Goal: Task Accomplishment & Management: Complete application form

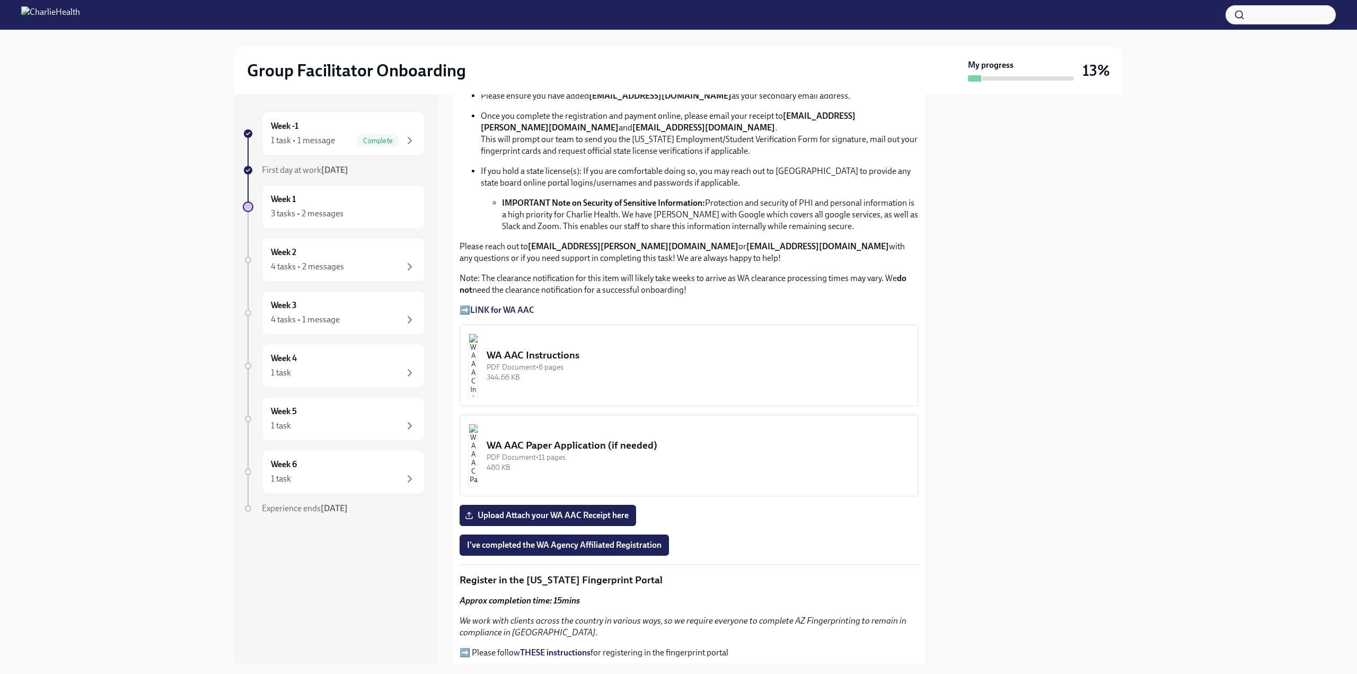
scroll to position [672, 0]
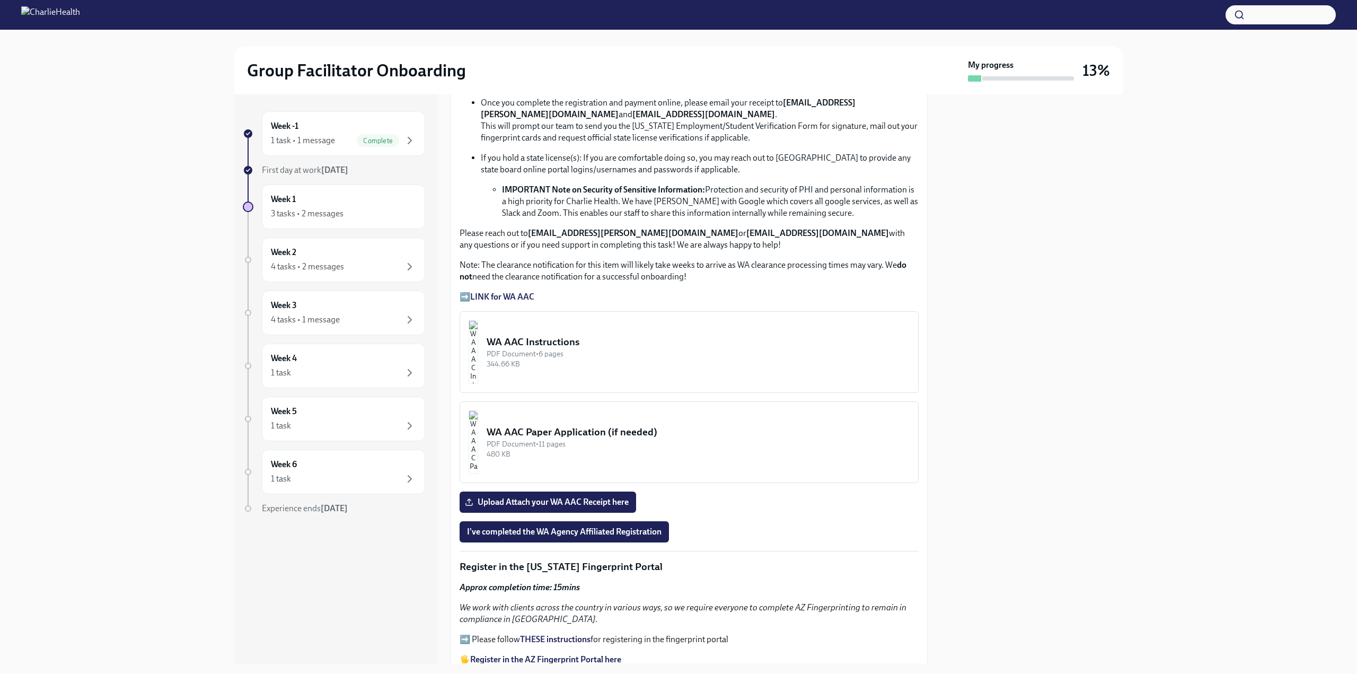
click at [604, 339] on div "WA AAC Instructions" at bounding box center [698, 342] width 423 height 14
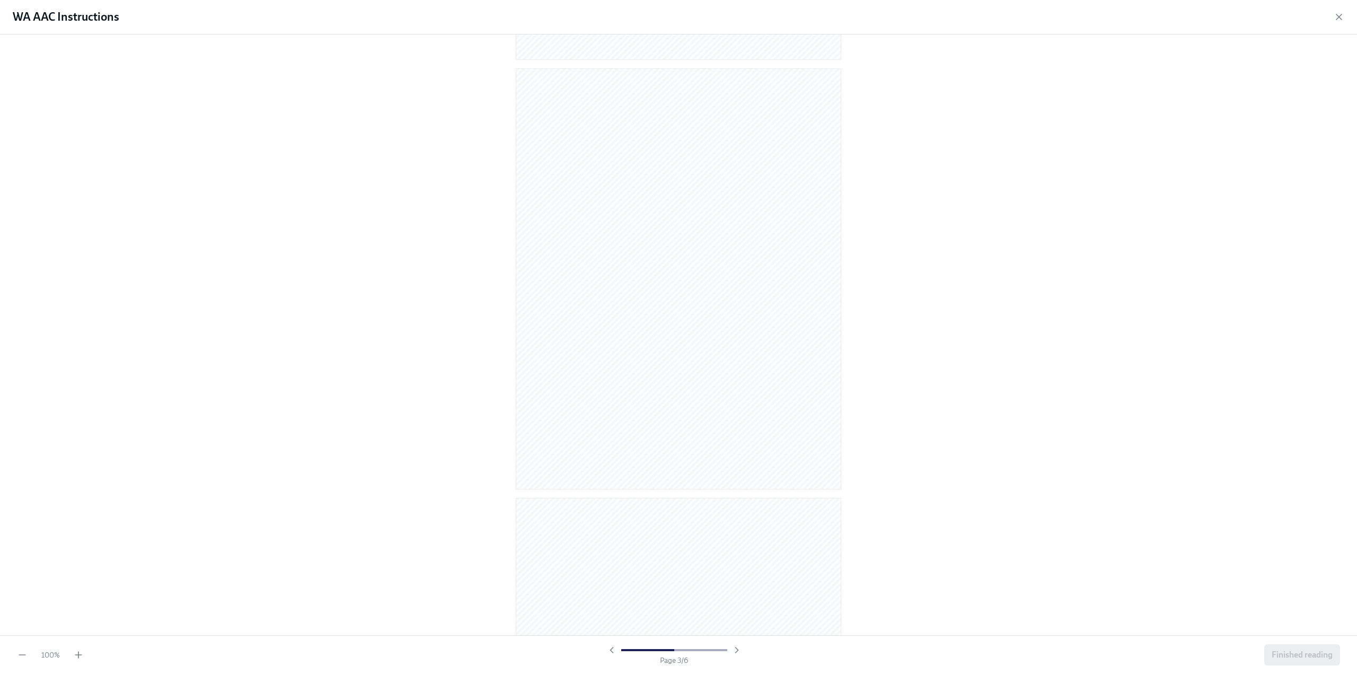
scroll to position [349, 0]
drag, startPoint x: 850, startPoint y: 352, endPoint x: 893, endPoint y: 287, distance: 78.5
click at [893, 287] on div at bounding box center [678, 337] width 441 height 429
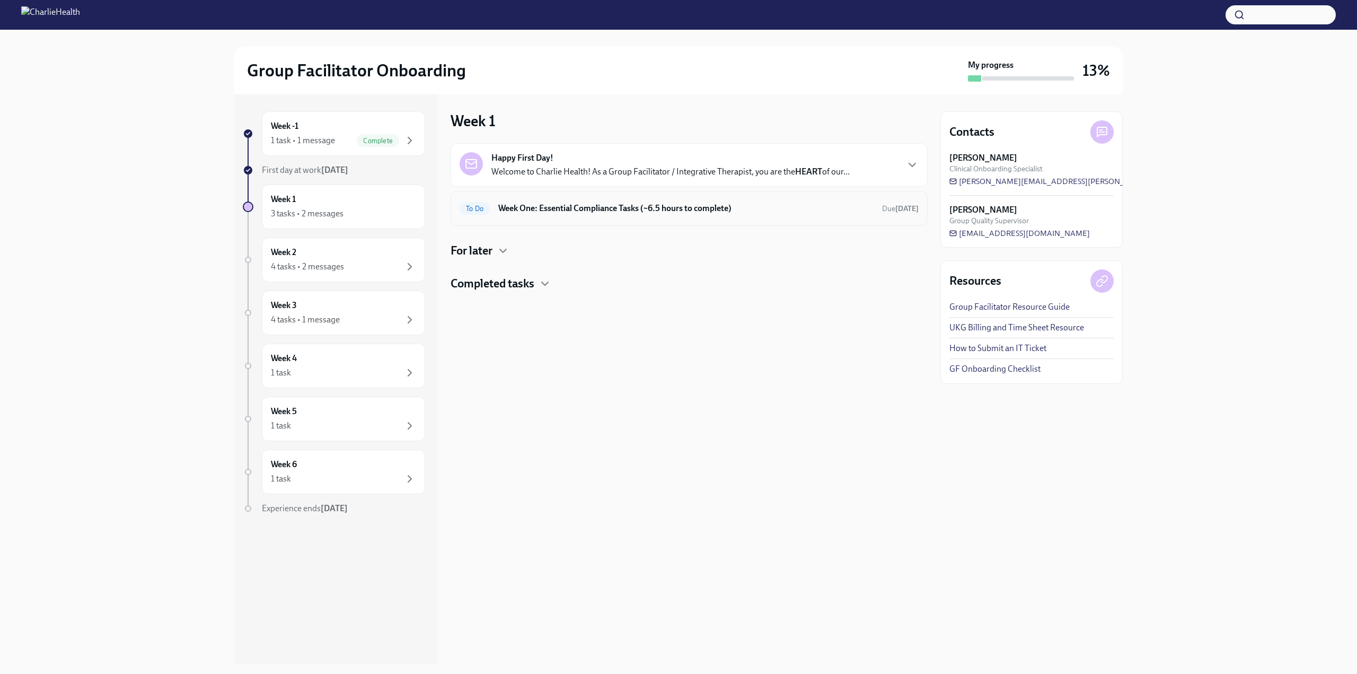
click at [567, 209] on h6 "Week One: Essential Compliance Tasks (~6.5 hours to complete)" at bounding box center [685, 208] width 375 height 12
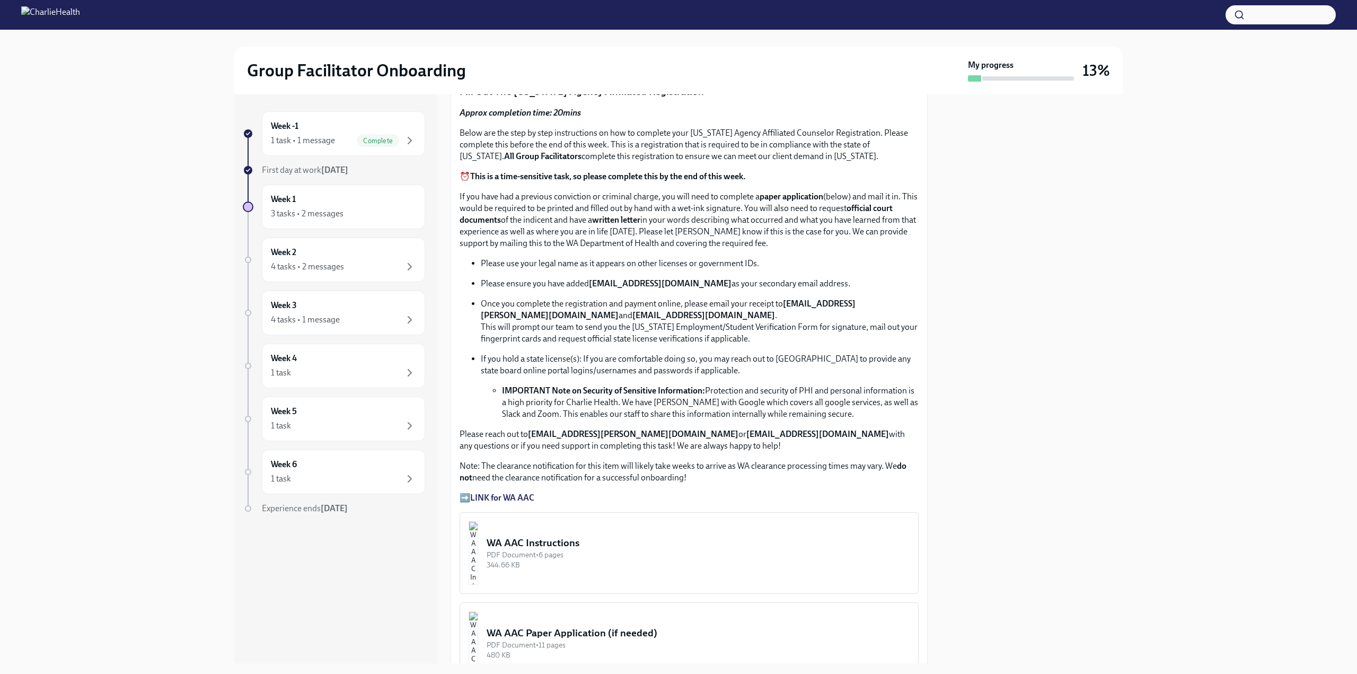
scroll to position [664, 0]
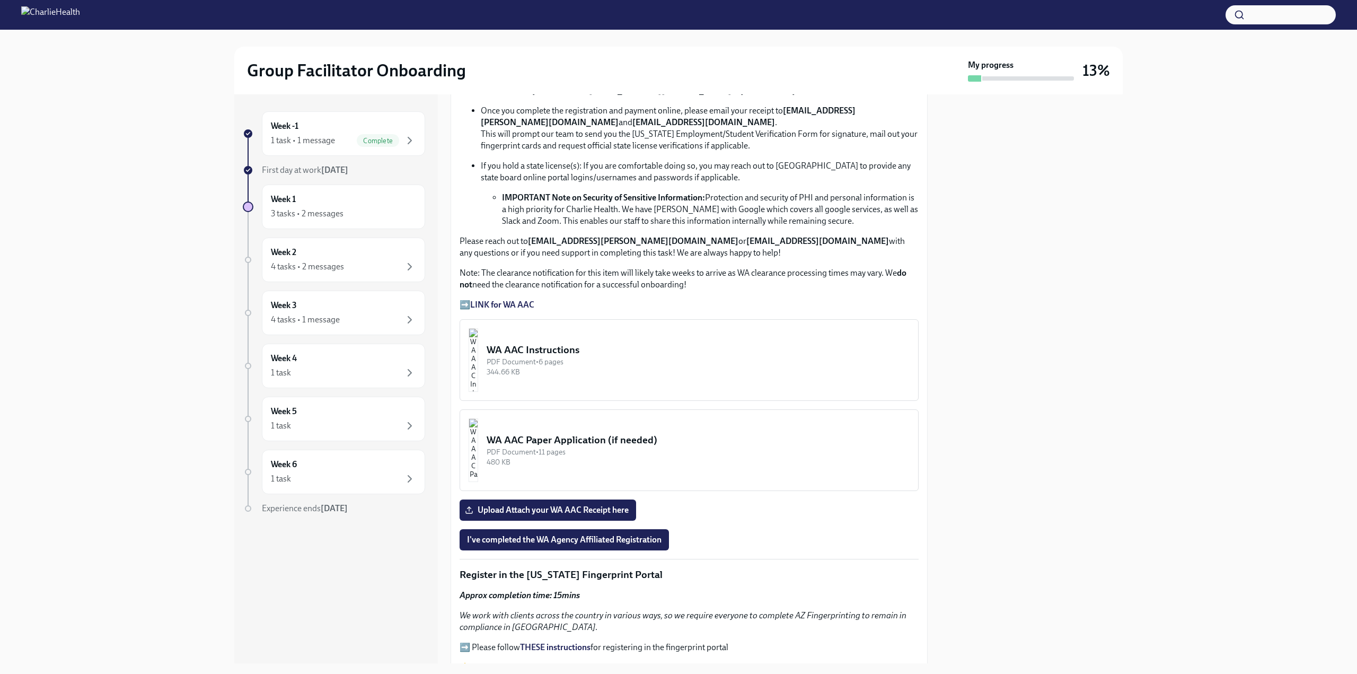
drag, startPoint x: 534, startPoint y: 354, endPoint x: 1057, endPoint y: 367, distance: 522.7
click at [1197, 366] on div "Week -1 1 task • 1 message Complete First day at work [DATE] Week 1 3 tasks • 2…" at bounding box center [678, 378] width 1323 height 569
drag, startPoint x: 499, startPoint y: 352, endPoint x: 1077, endPoint y: 381, distance: 578.9
click at [1082, 379] on div at bounding box center [1031, 378] width 182 height 569
click at [553, 347] on div "WA AAC Instructions" at bounding box center [698, 350] width 423 height 14
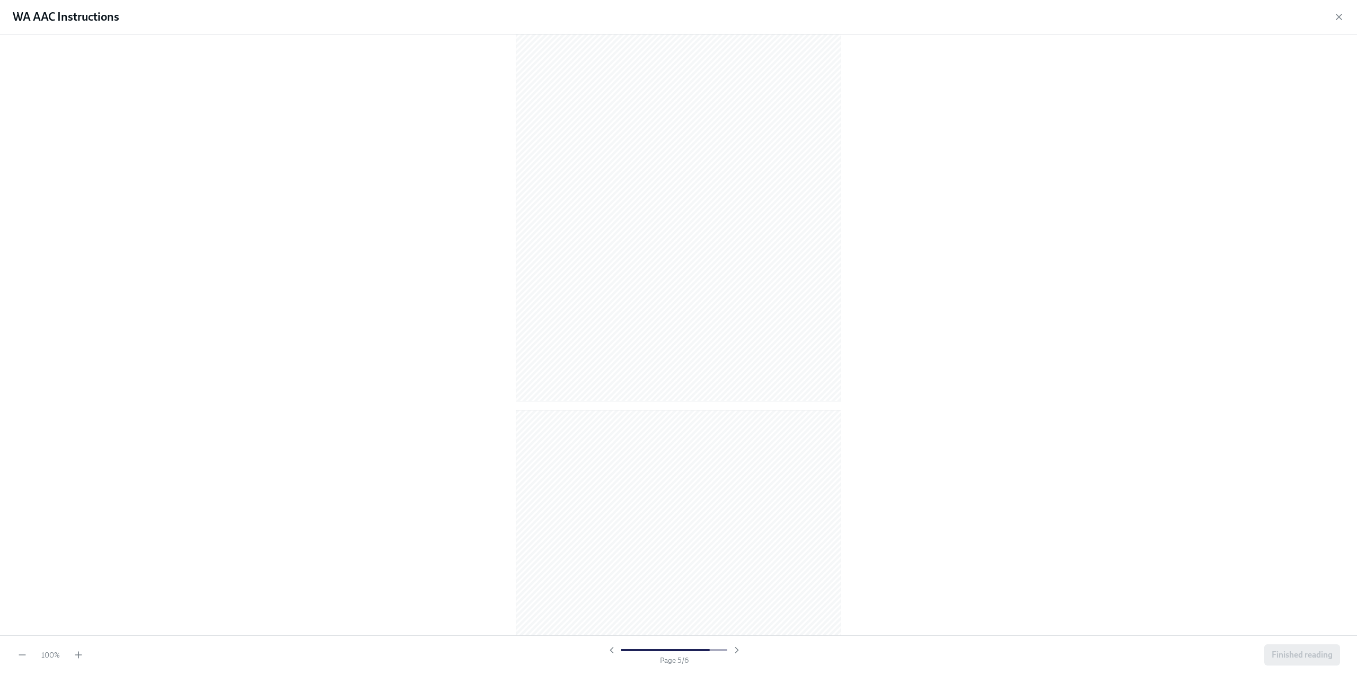
scroll to position [1807, 0]
drag, startPoint x: 1347, startPoint y: 464, endPoint x: 1351, endPoint y: 483, distance: 18.9
click at [1351, 482] on div at bounding box center [678, 334] width 1357 height 600
click at [1294, 482] on span "Finished reading" at bounding box center [1301, 654] width 61 height 11
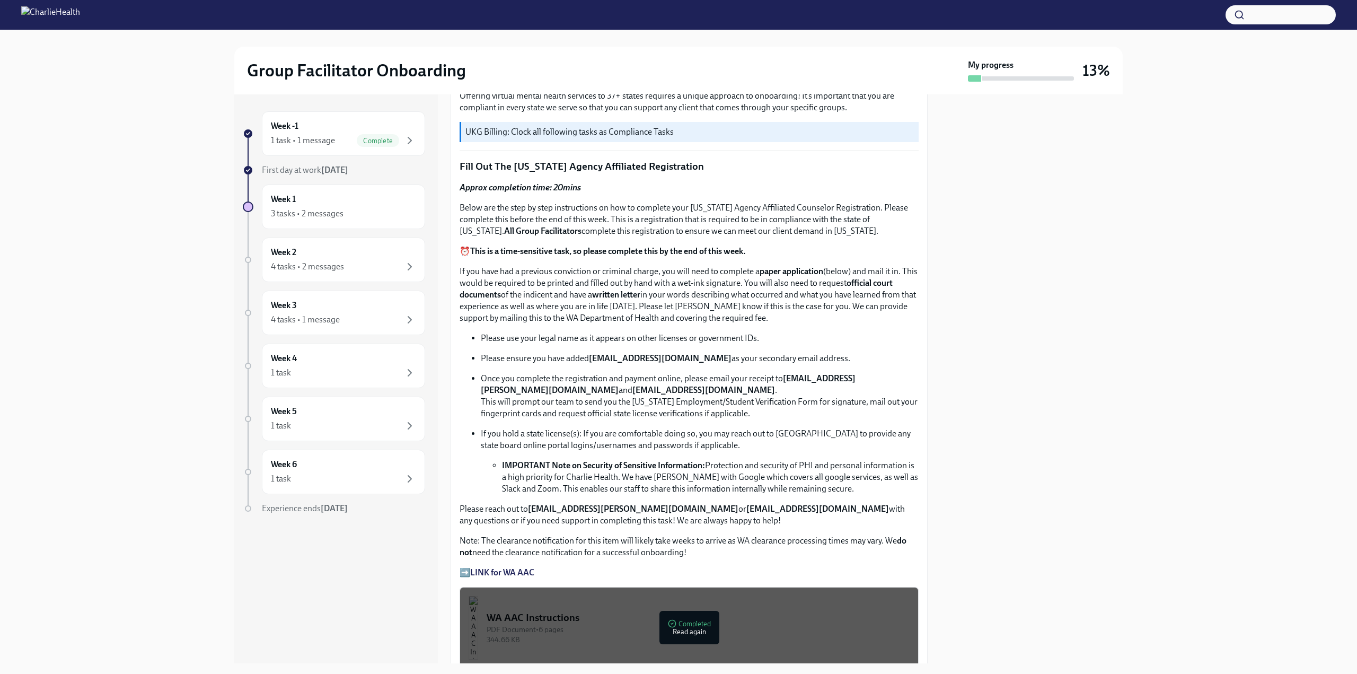
scroll to position [414, 0]
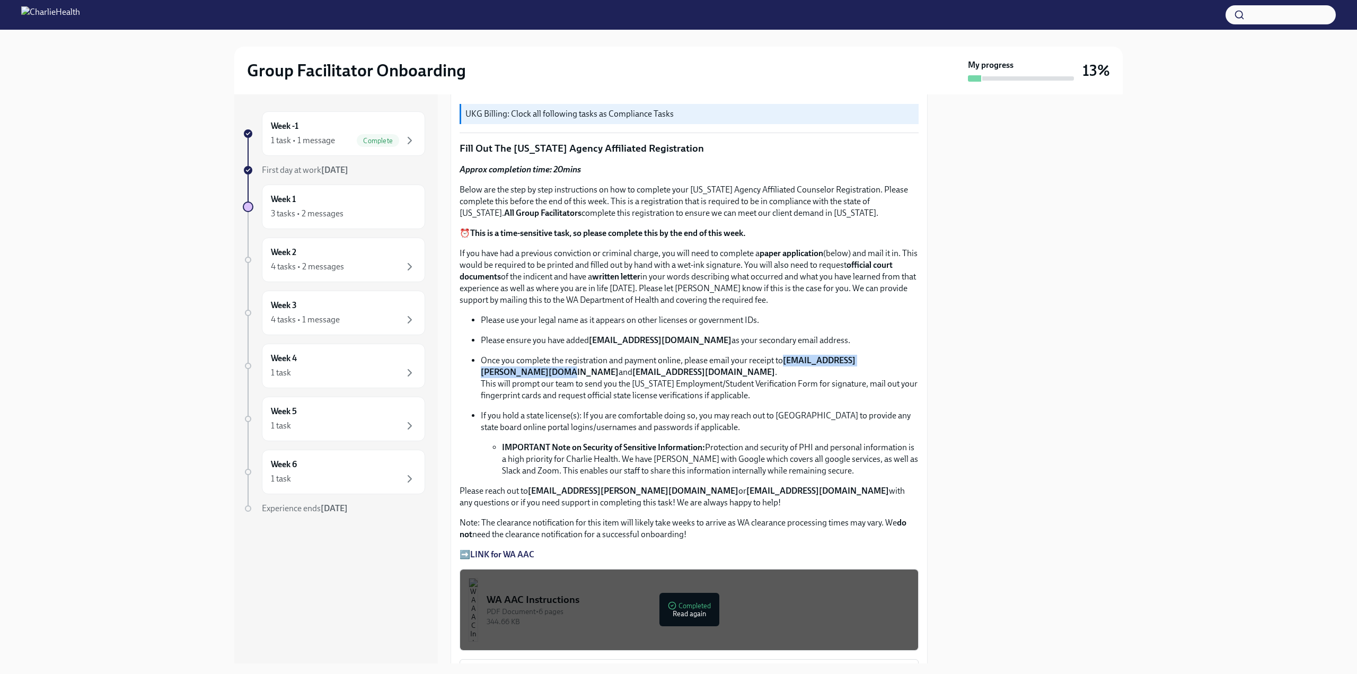
drag, startPoint x: 477, startPoint y: 367, endPoint x: 615, endPoint y: 372, distance: 138.4
click at [615, 372] on ul "Please use your legal name as it appears on other licenses or government IDs. P…" at bounding box center [689, 395] width 459 height 162
copy strong "[EMAIL_ADDRESS][PERSON_NAME][DOMAIN_NAME]"
drag, startPoint x: 759, startPoint y: 364, endPoint x: 635, endPoint y: 368, distance: 124.1
click at [635, 368] on p "Once you complete the registration and payment online, please email your receip…" at bounding box center [700, 378] width 438 height 47
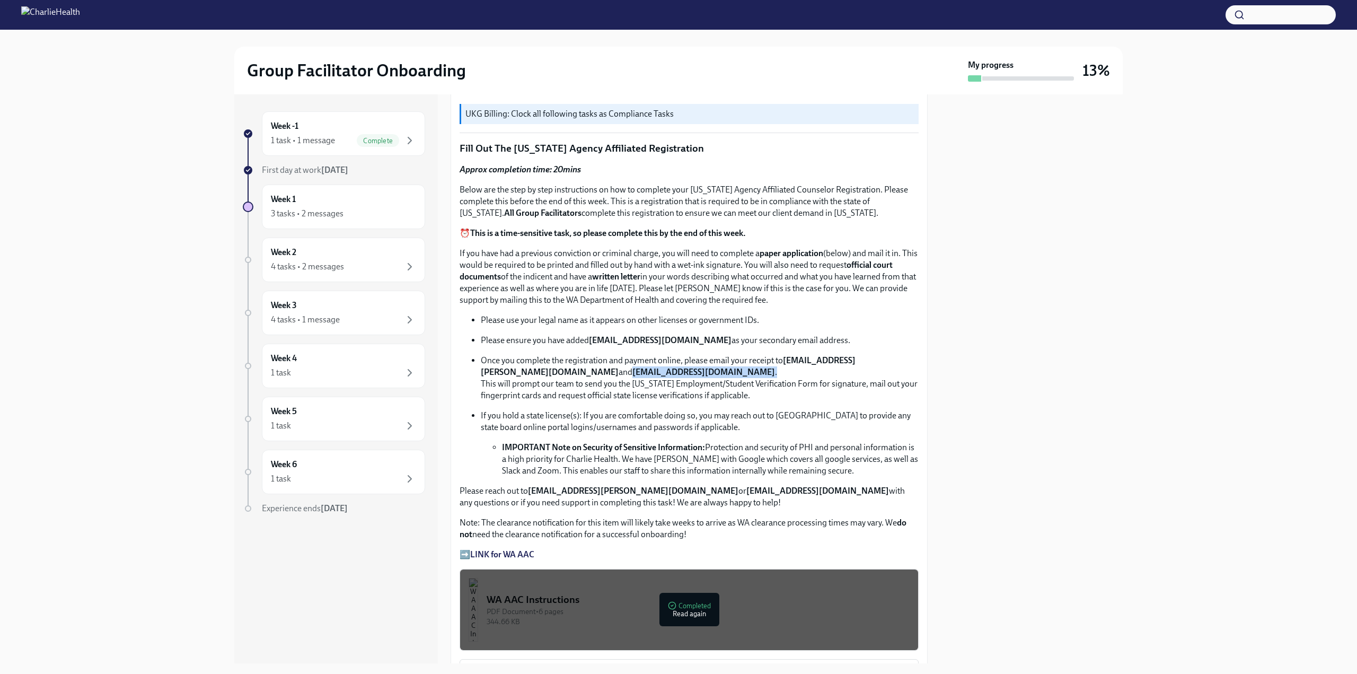
copy p "[EMAIL_ADDRESS][DOMAIN_NAME] ."
drag, startPoint x: 513, startPoint y: 142, endPoint x: 720, endPoint y: 144, distance: 207.2
click at [720, 144] on p "Fill Out The [US_STATE] Agency Affiliated Registration" at bounding box center [689, 149] width 459 height 14
copy p "[US_STATE] Agency Affiliated Registration"
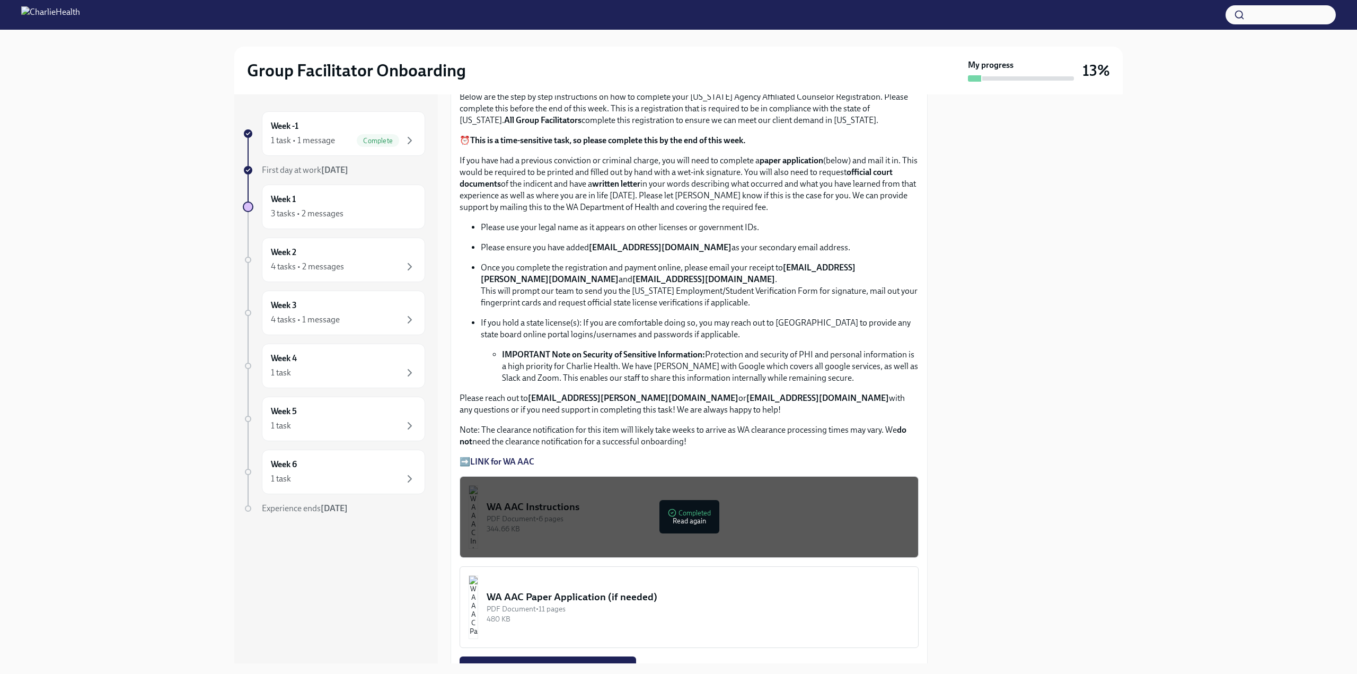
scroll to position [519, 0]
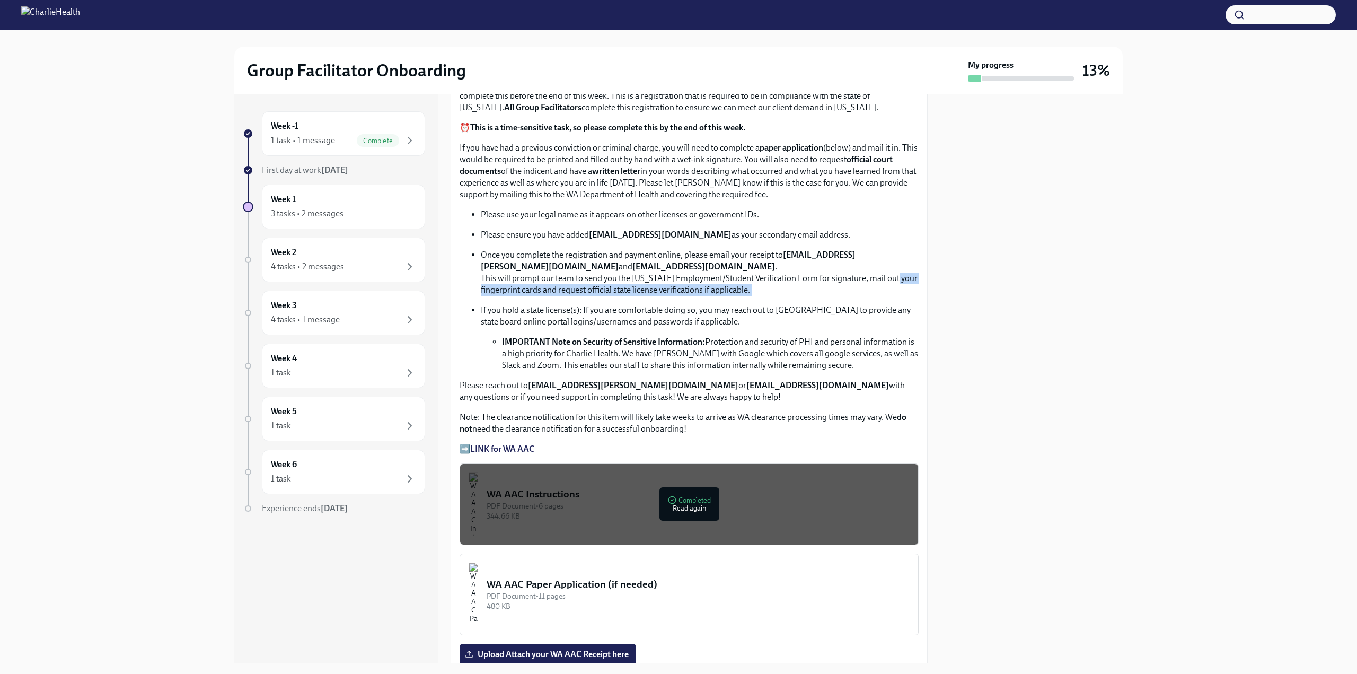
drag, startPoint x: 931, startPoint y: 276, endPoint x: 925, endPoint y: 302, distance: 27.0
click at [925, 302] on div "Week -1 1 task • 1 message Complete First day at work [DATE] Week 1 3 tasks • 2…" at bounding box center [678, 378] width 888 height 569
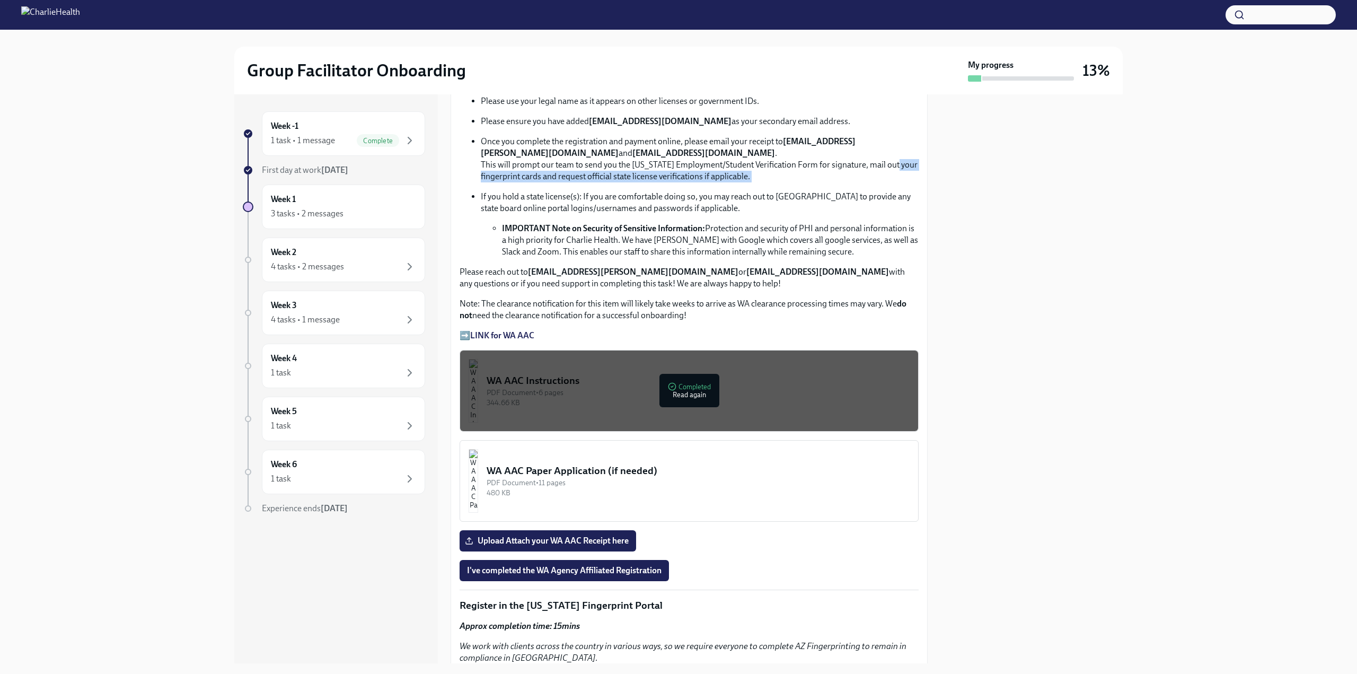
scroll to position [708, 0]
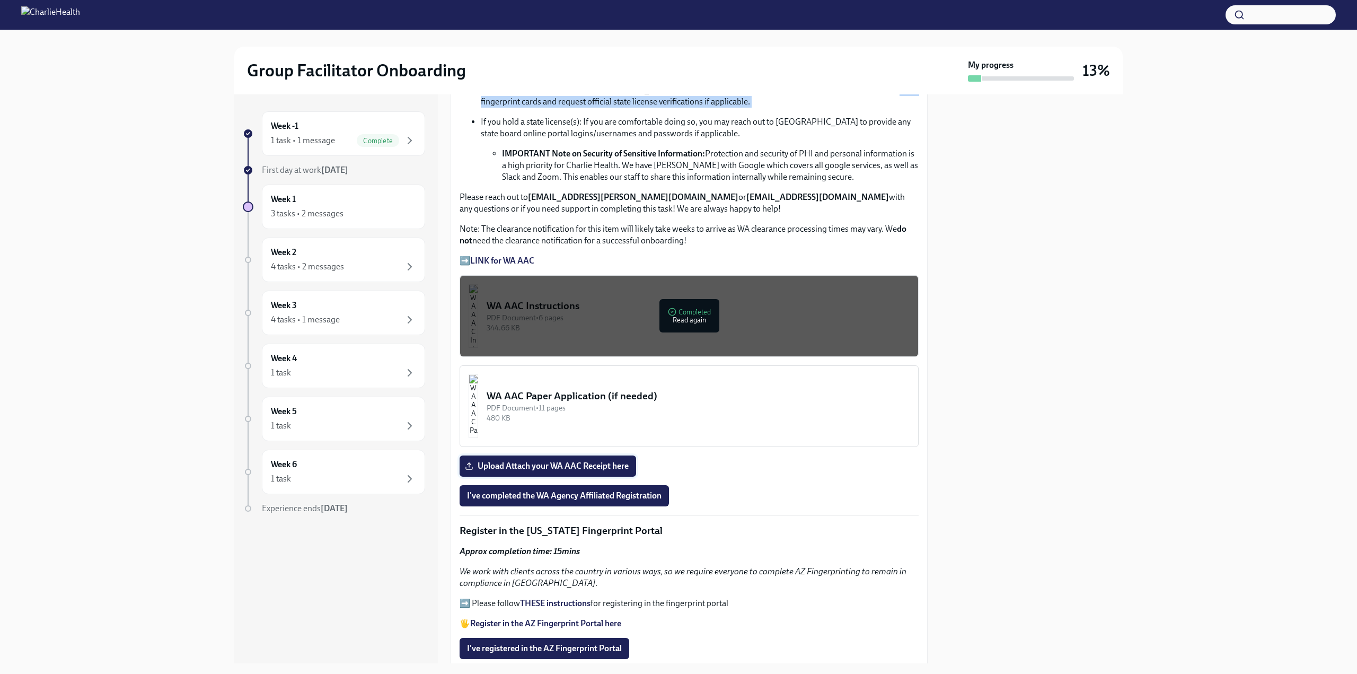
click at [619, 461] on span "Upload Attach your WA AAC Receipt here" at bounding box center [548, 466] width 162 height 11
click at [0, 0] on input "Upload Attach your WA AAC Receipt here" at bounding box center [0, 0] width 0 height 0
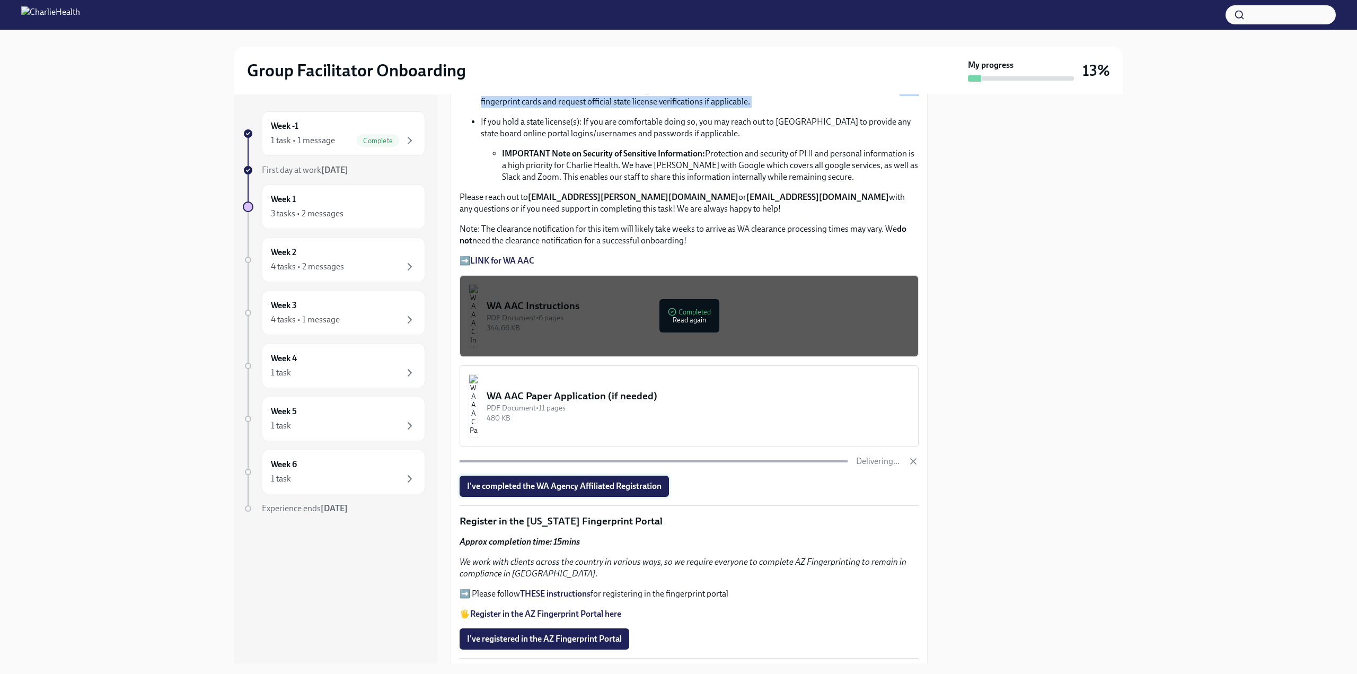
click at [562, 481] on span "I've completed the WA Agency Affiliated Registration" at bounding box center [564, 486] width 195 height 11
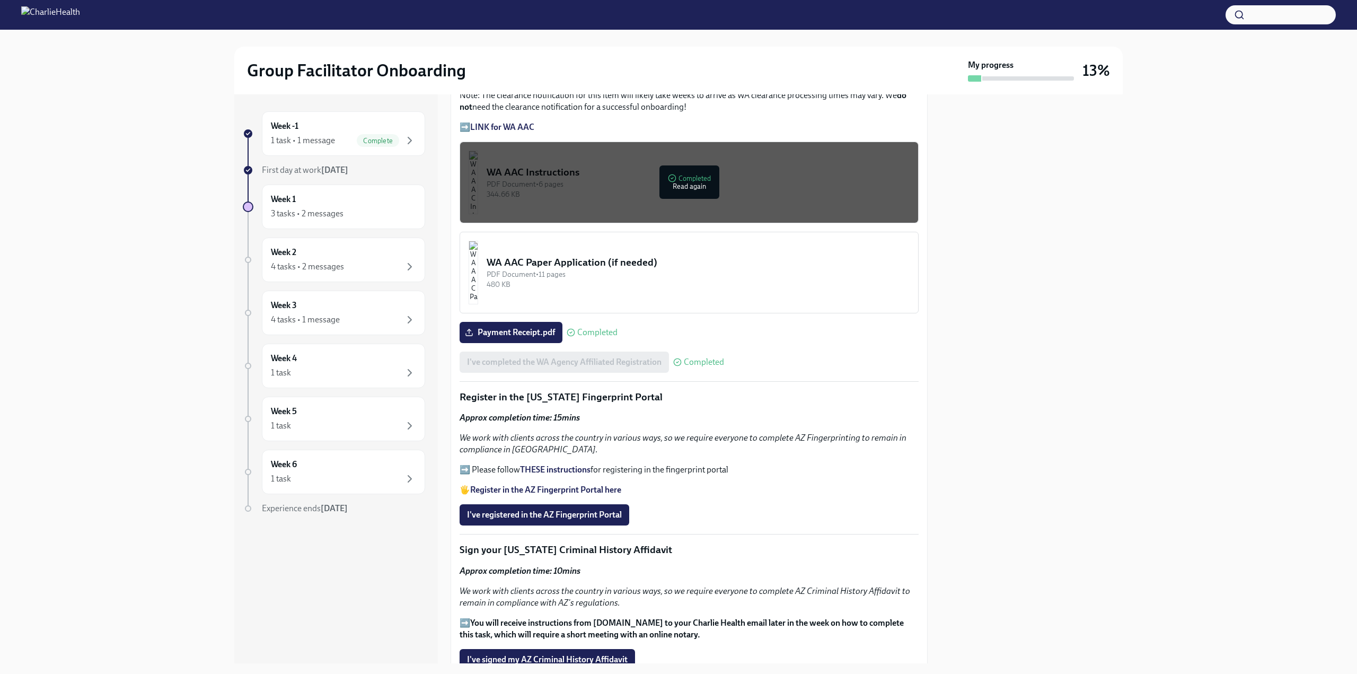
scroll to position [905, 0]
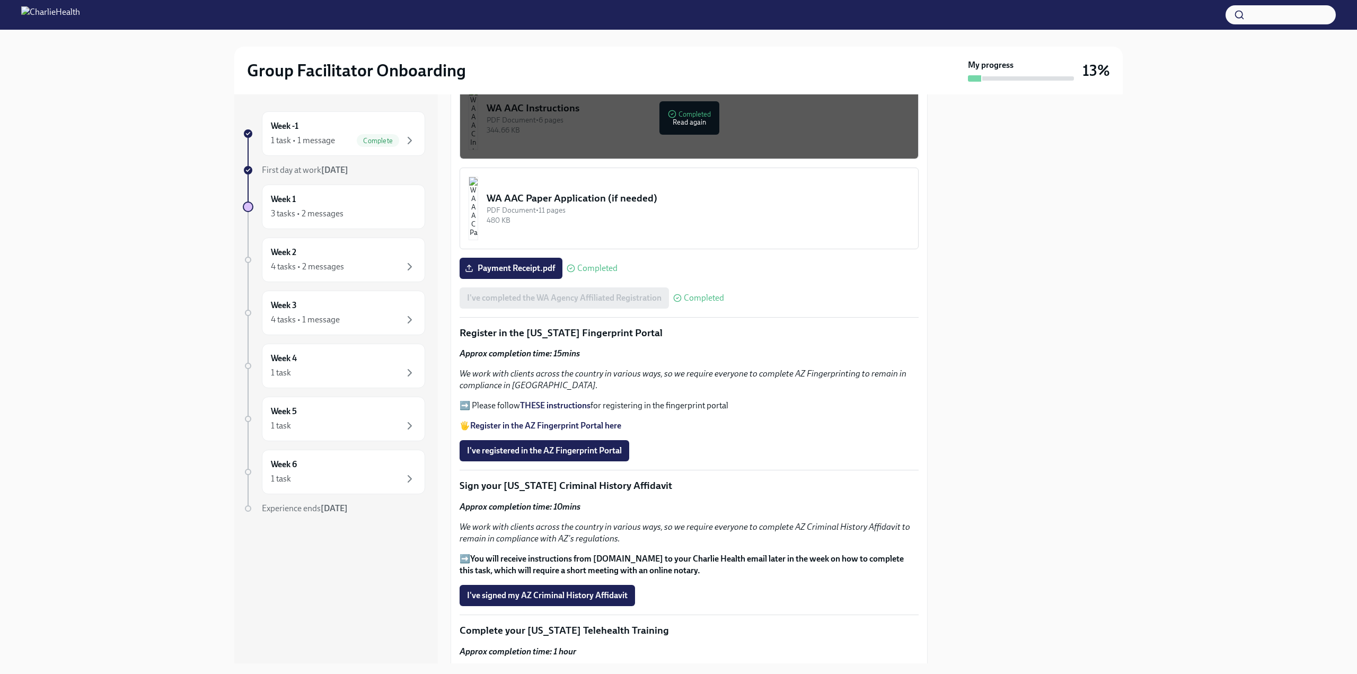
click at [559, 402] on strong "THESE instructions" at bounding box center [555, 405] width 70 height 10
click at [564, 445] on span "I've registered in the AZ Fingerprint Portal" at bounding box center [544, 450] width 155 height 11
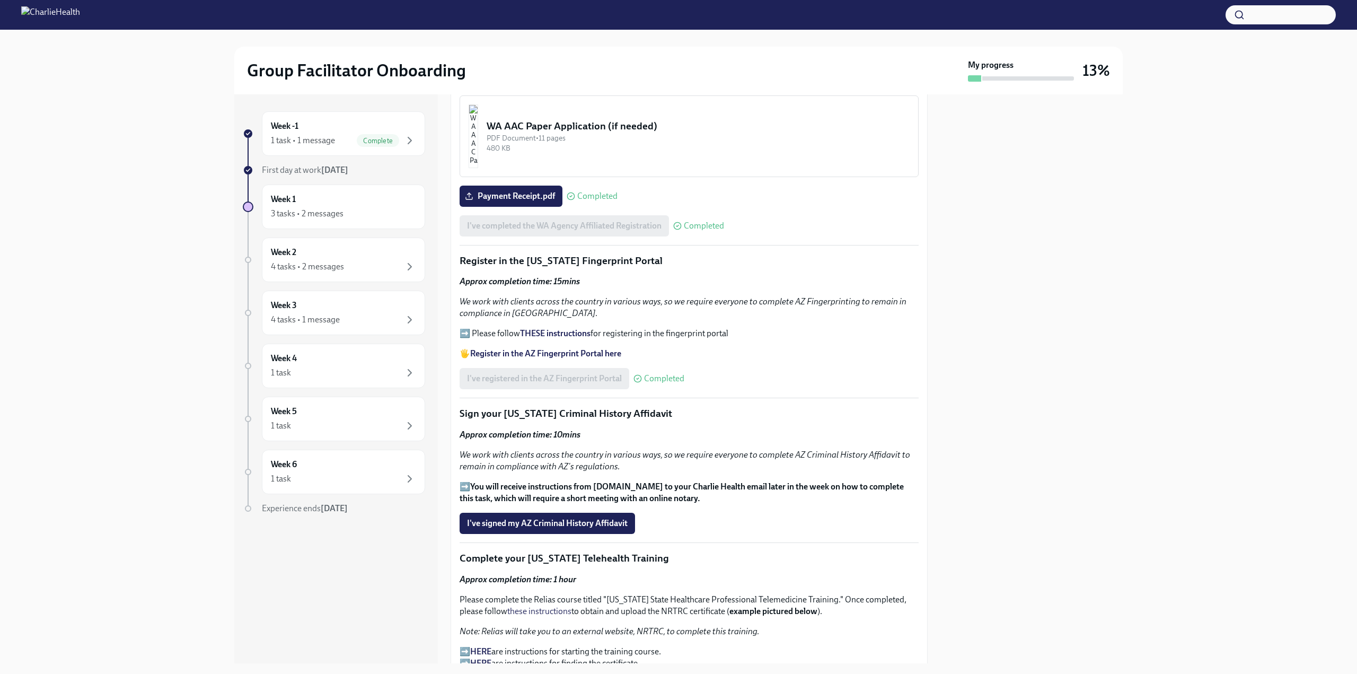
scroll to position [980, 0]
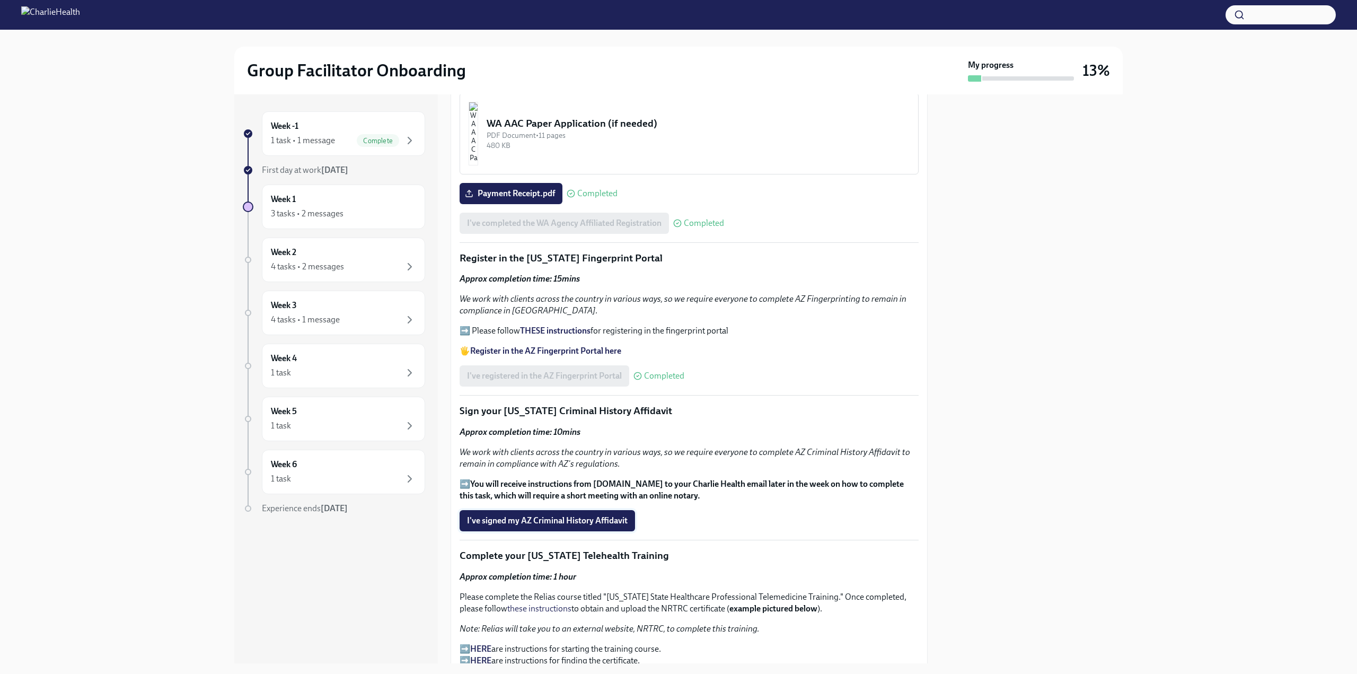
click at [583, 482] on span "I've signed my AZ Criminal History Affidavit" at bounding box center [547, 520] width 161 height 11
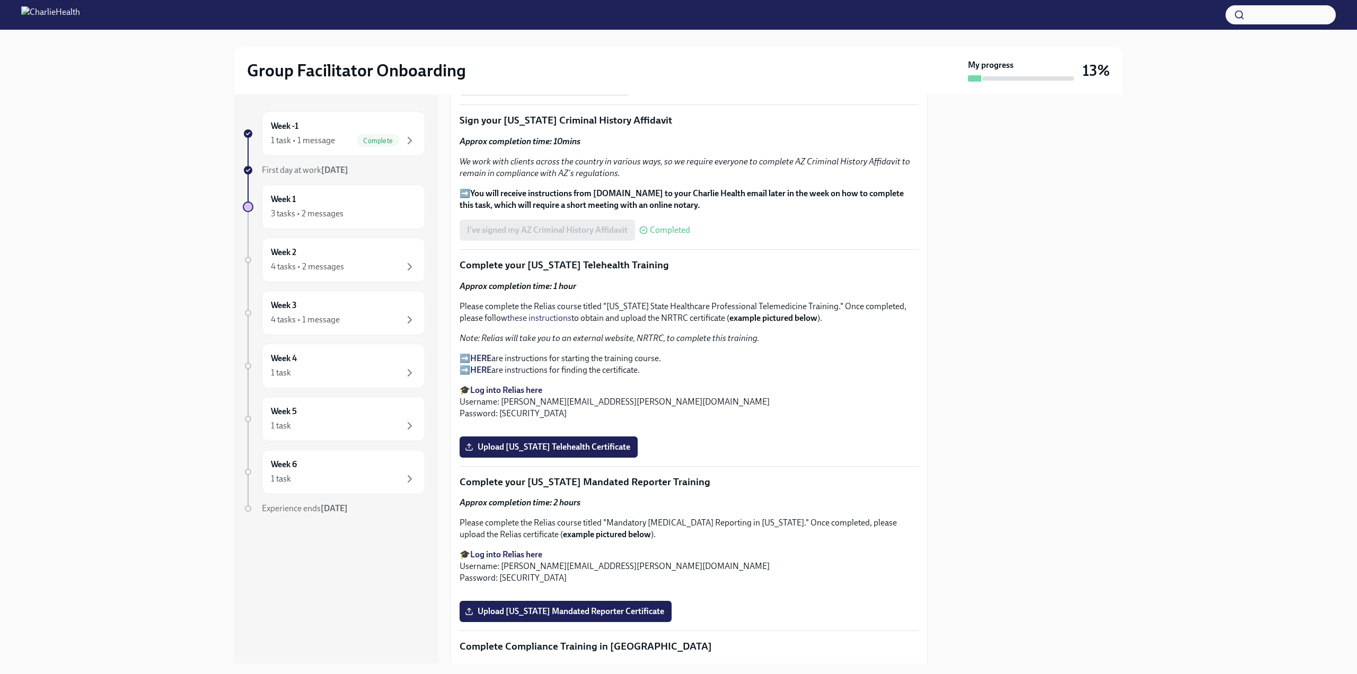
scroll to position [1268, 0]
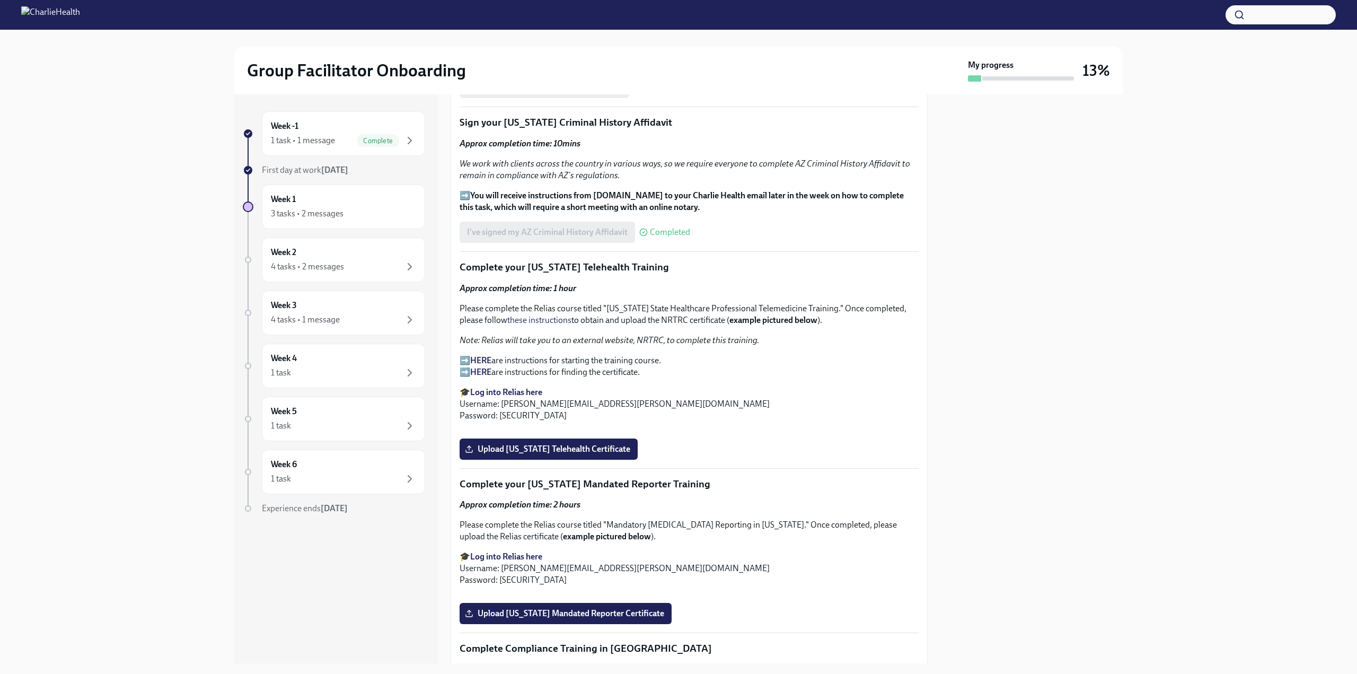
click at [489, 355] on strong "HERE" at bounding box center [480, 360] width 21 height 10
click at [481, 367] on strong "HERE" at bounding box center [480, 372] width 21 height 10
click at [523, 391] on strong "Log into Relias here" at bounding box center [506, 392] width 72 height 10
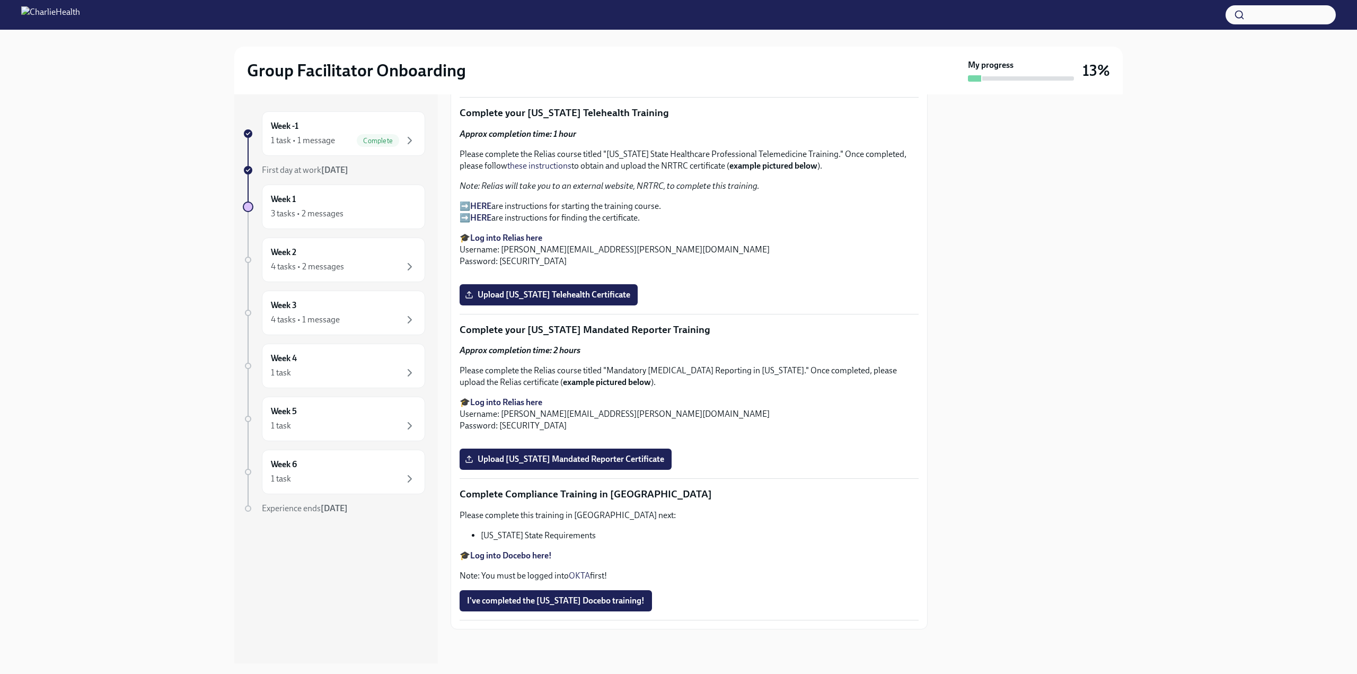
scroll to position [1520, 0]
drag, startPoint x: 928, startPoint y: 439, endPoint x: 930, endPoint y: 460, distance: 20.8
click at [930, 460] on div "Week -1 1 task • 1 message Complete First day at work [DATE] Week 1 3 tasks • 2…" at bounding box center [678, 378] width 888 height 569
click at [614, 300] on span "Upload [US_STATE] Telehealth Certificate" at bounding box center [548, 294] width 163 height 11
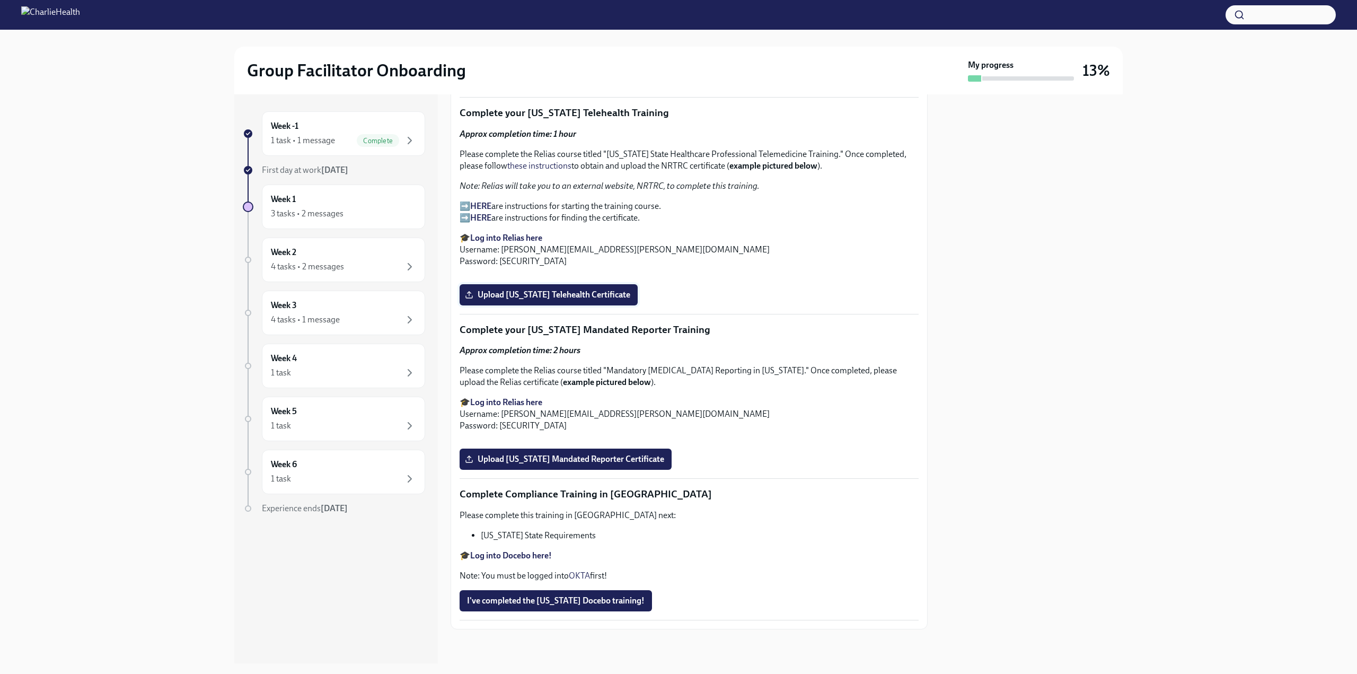
click at [0, 0] on input "Upload [US_STATE] Telehealth Certificate" at bounding box center [0, 0] width 0 height 0
click at [552, 305] on label "Upload [US_STATE] Telehealth Certificate" at bounding box center [549, 294] width 178 height 21
click at [0, 0] on input "Upload [US_STATE] Telehealth Certificate" at bounding box center [0, 0] width 0 height 0
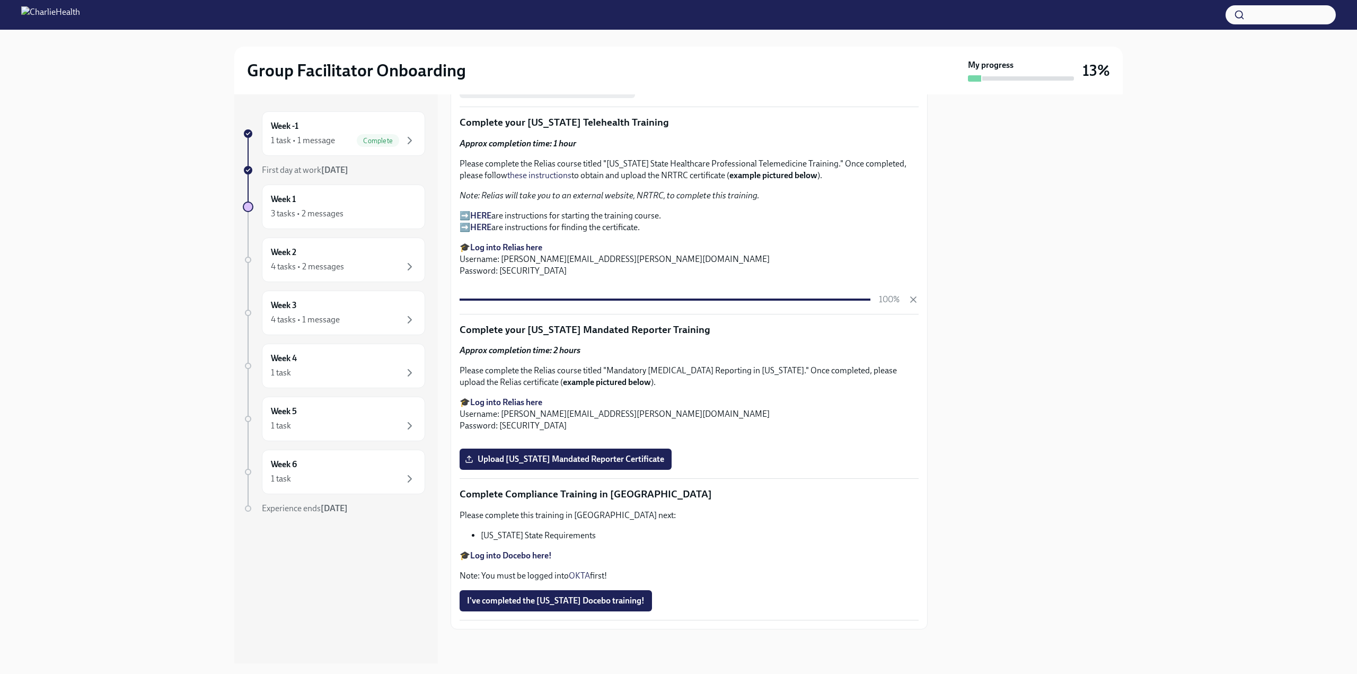
drag, startPoint x: 917, startPoint y: 484, endPoint x: 909, endPoint y: 514, distance: 30.6
click at [979, 482] on div at bounding box center [1031, 378] width 182 height 569
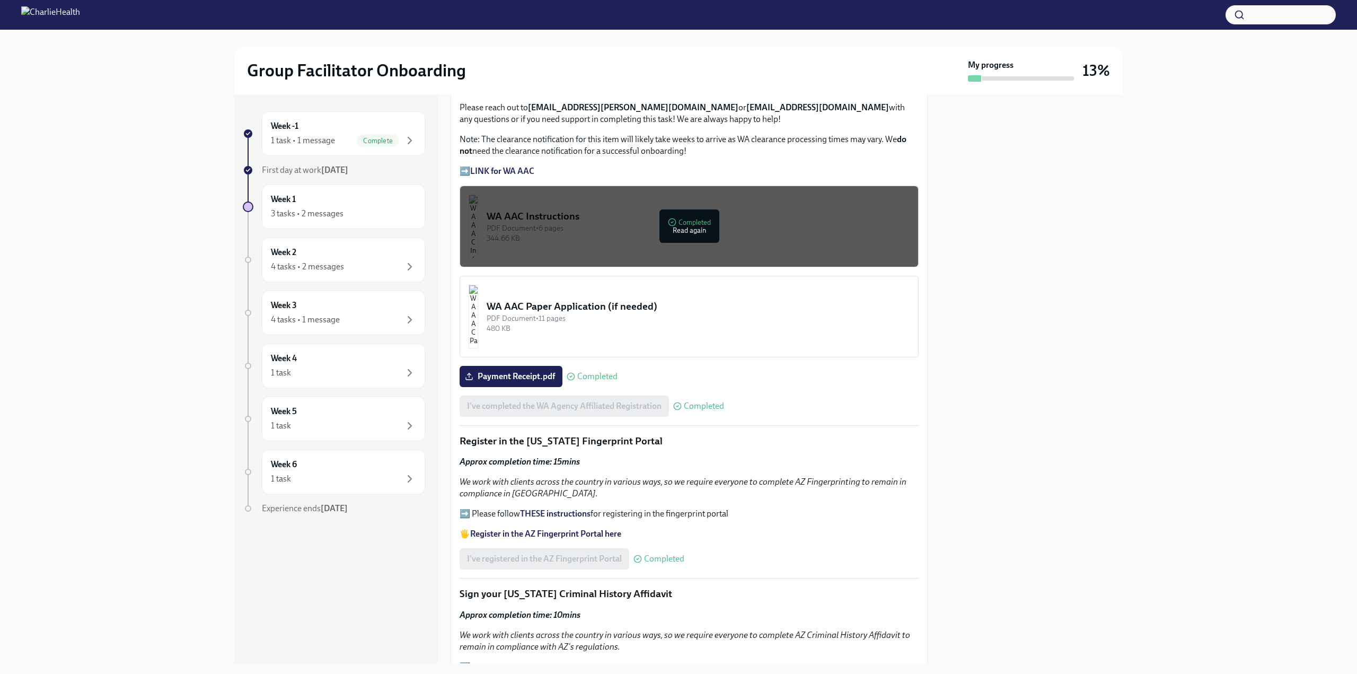
scroll to position [826, 0]
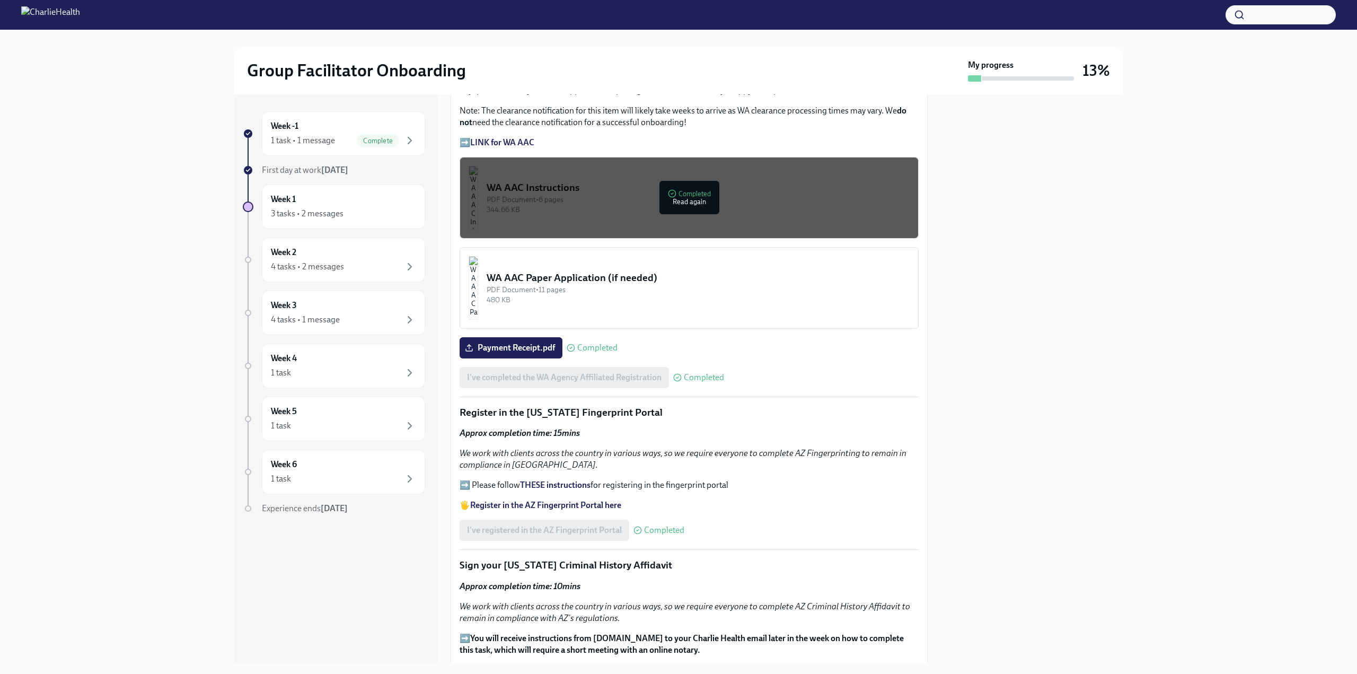
click at [627, 285] on div "PDF Document • 11 pages" at bounding box center [698, 290] width 423 height 10
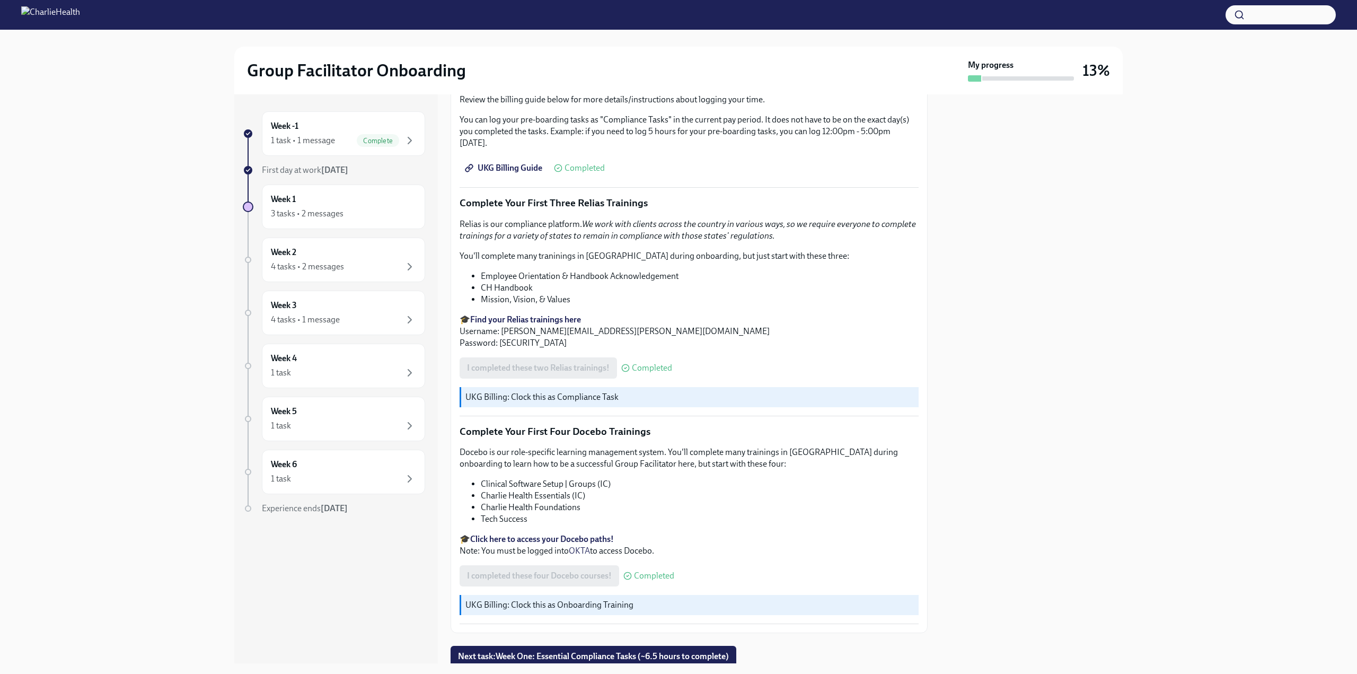
scroll to position [1233, 0]
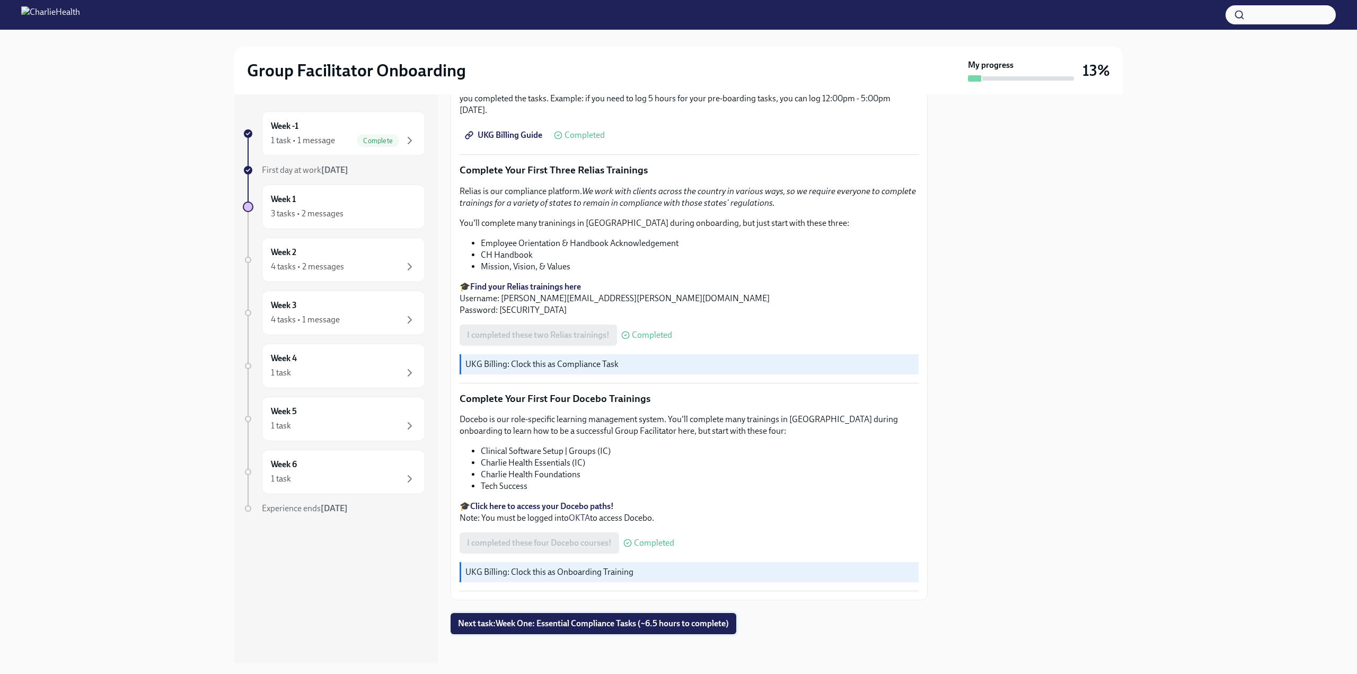
click at [611, 613] on button "Next task : Week One: Essential Compliance Tasks (~6.5 hours to complete)" at bounding box center [593, 623] width 286 height 21
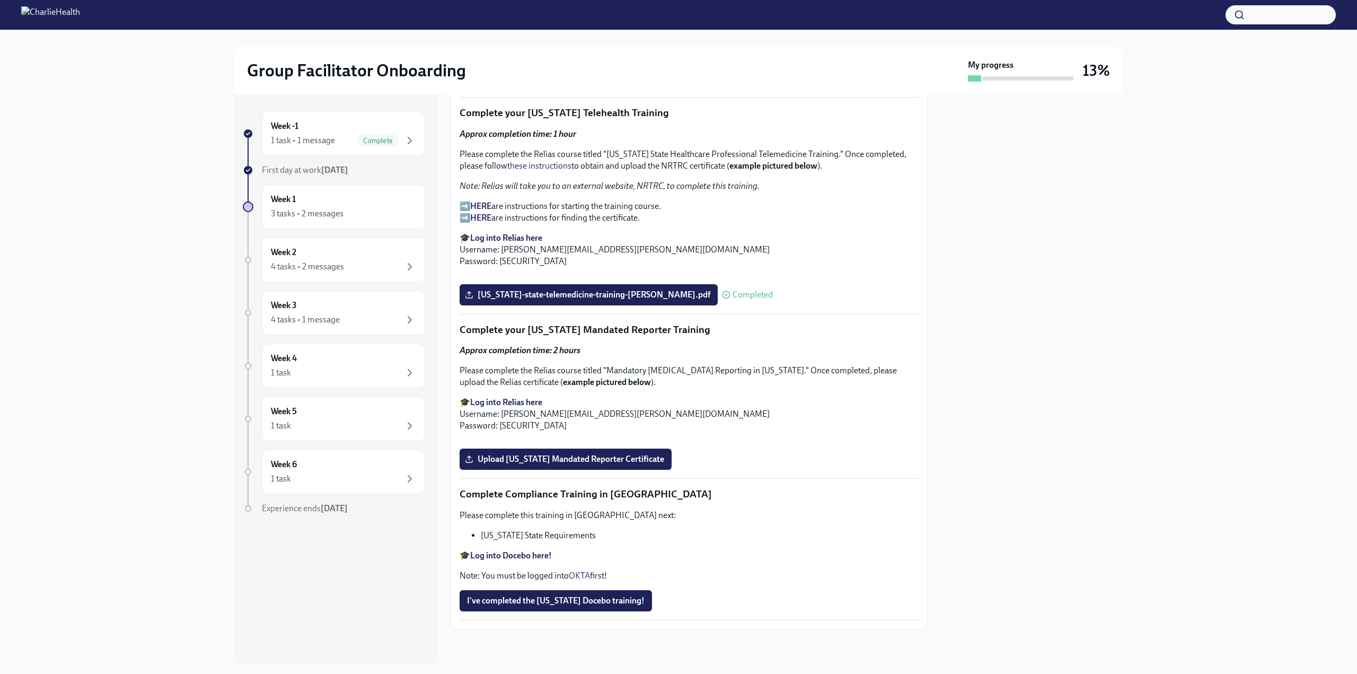
scroll to position [1999, 0]
click at [535, 397] on strong "Log into Relias here" at bounding box center [506, 402] width 72 height 10
click at [1205, 475] on div "Week -1 1 task • 1 message Complete First day at work [DATE] Week 1 3 tasks • 2…" at bounding box center [678, 378] width 1323 height 569
click at [634, 465] on label "Upload [US_STATE] Mandated Reporter Certificate" at bounding box center [566, 458] width 212 height 21
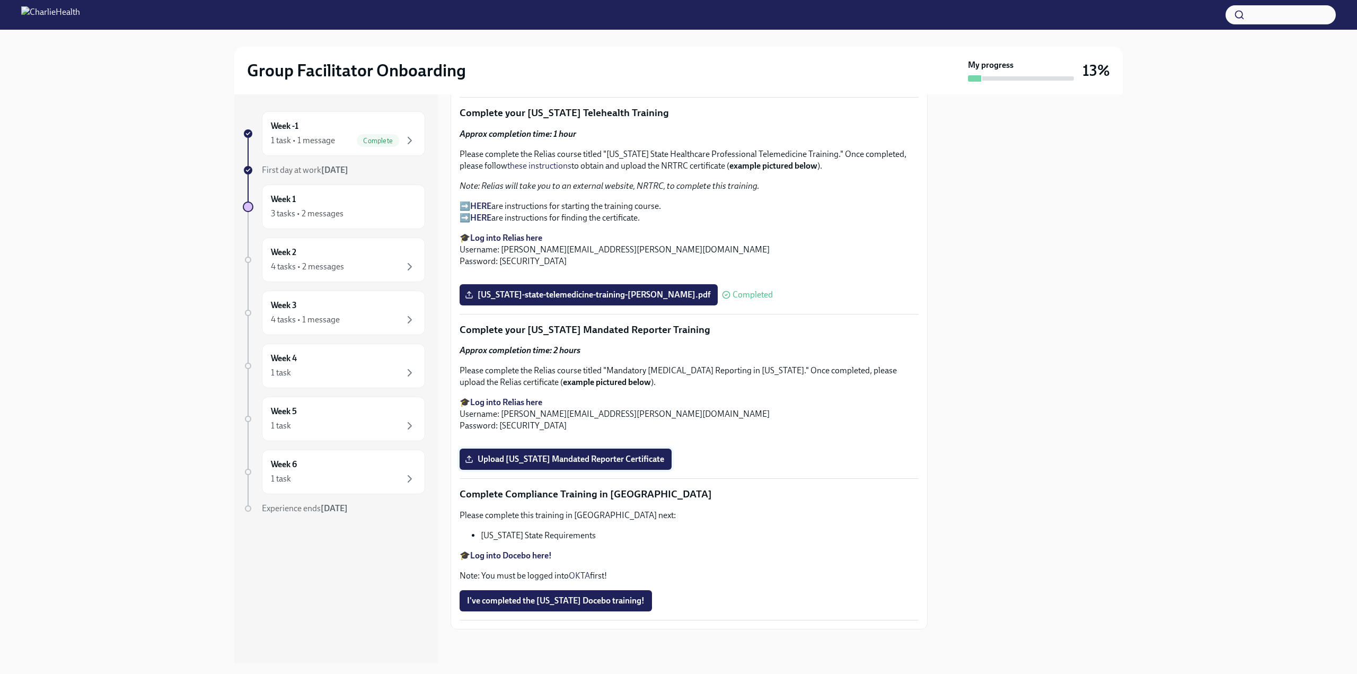
click at [0, 0] on input "Upload [US_STATE] Mandated Reporter Certificate" at bounding box center [0, 0] width 0 height 0
click at [511, 558] on strong "Log into Docebo here!" at bounding box center [511, 555] width 82 height 10
click at [566, 600] on span "I've completed the [US_STATE] Docebo training!" at bounding box center [556, 600] width 178 height 11
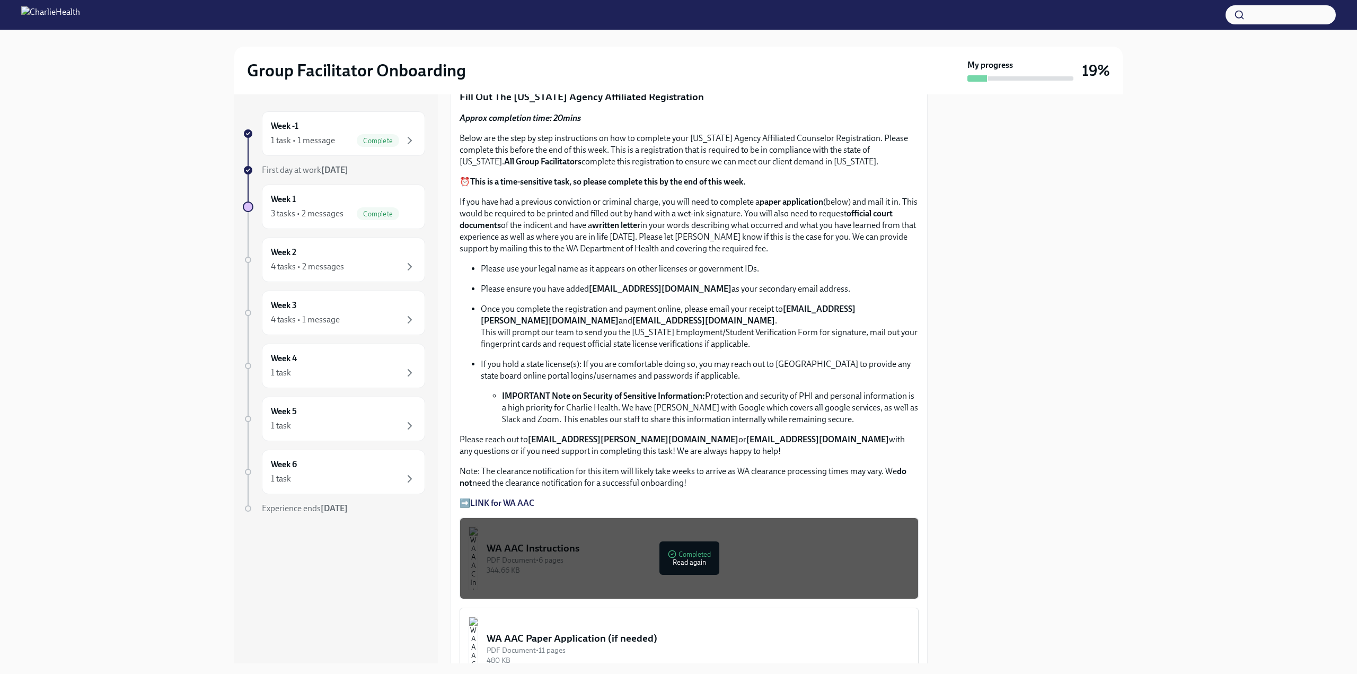
scroll to position [0, 0]
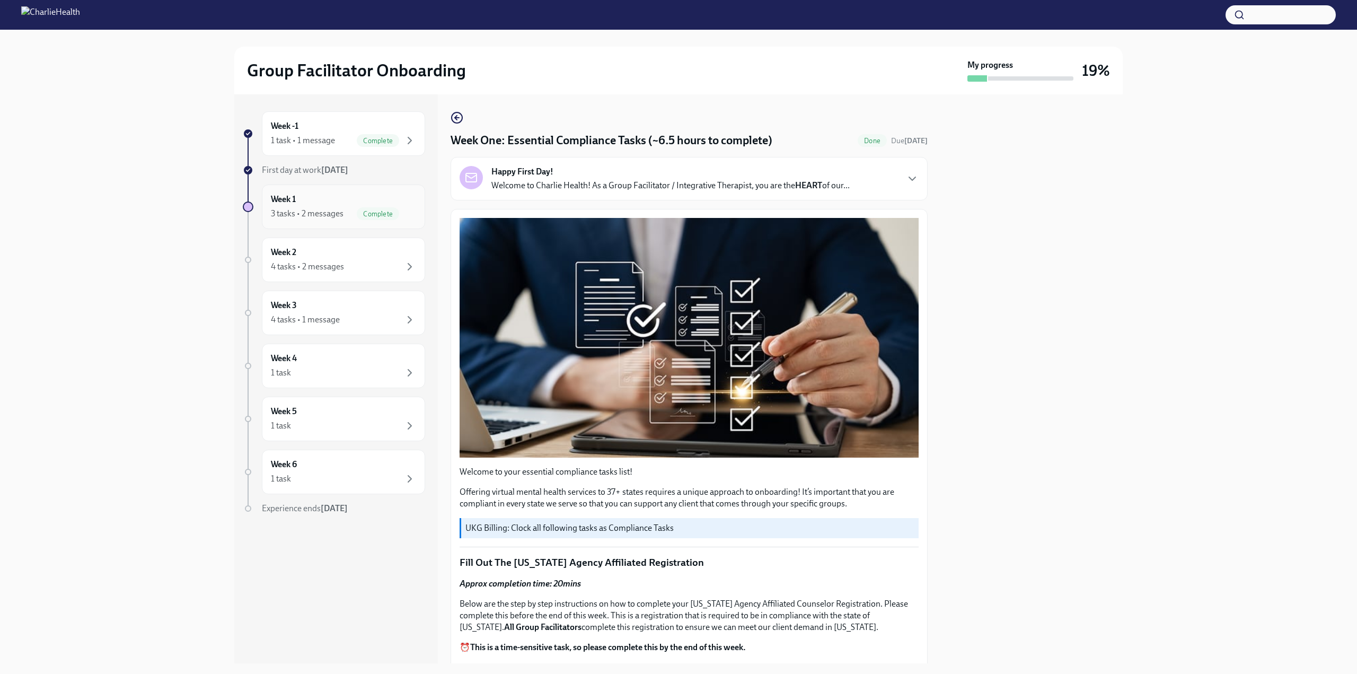
click at [346, 198] on div "Week 1 3 tasks • 2 messages Complete" at bounding box center [343, 206] width 145 height 26
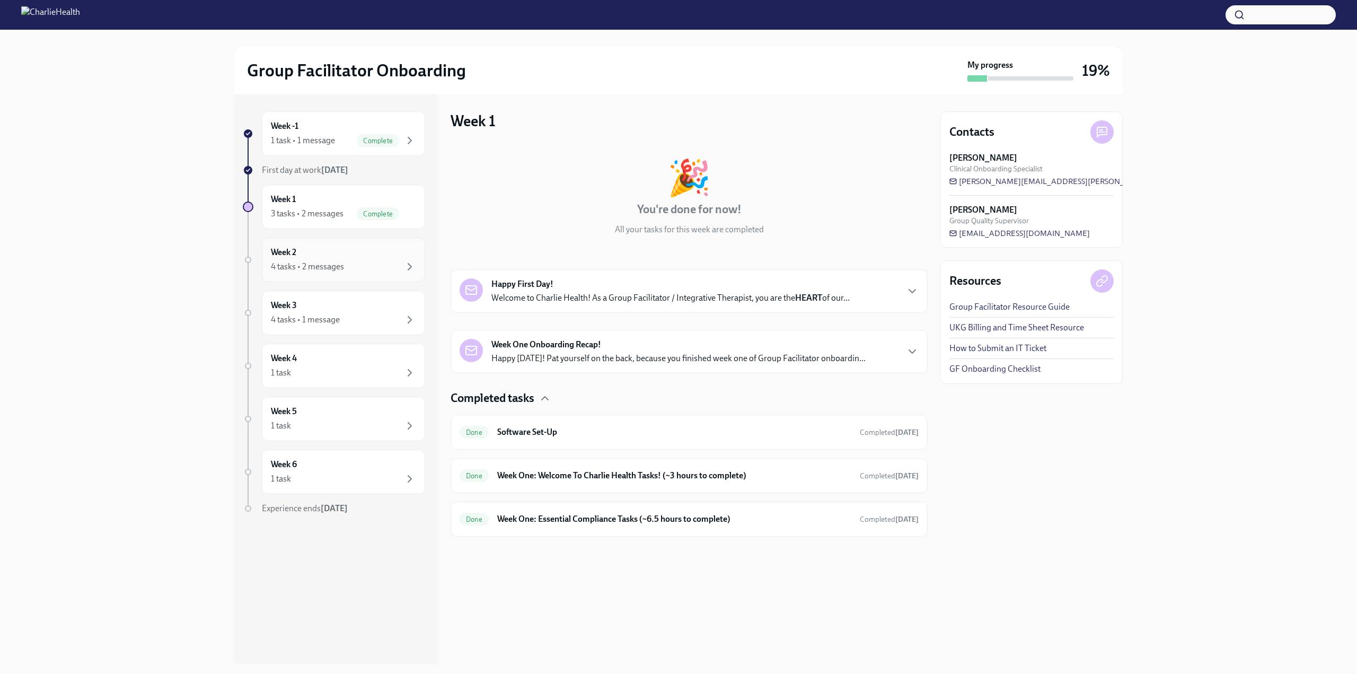
click at [372, 260] on div "4 tasks • 2 messages" at bounding box center [343, 266] width 145 height 13
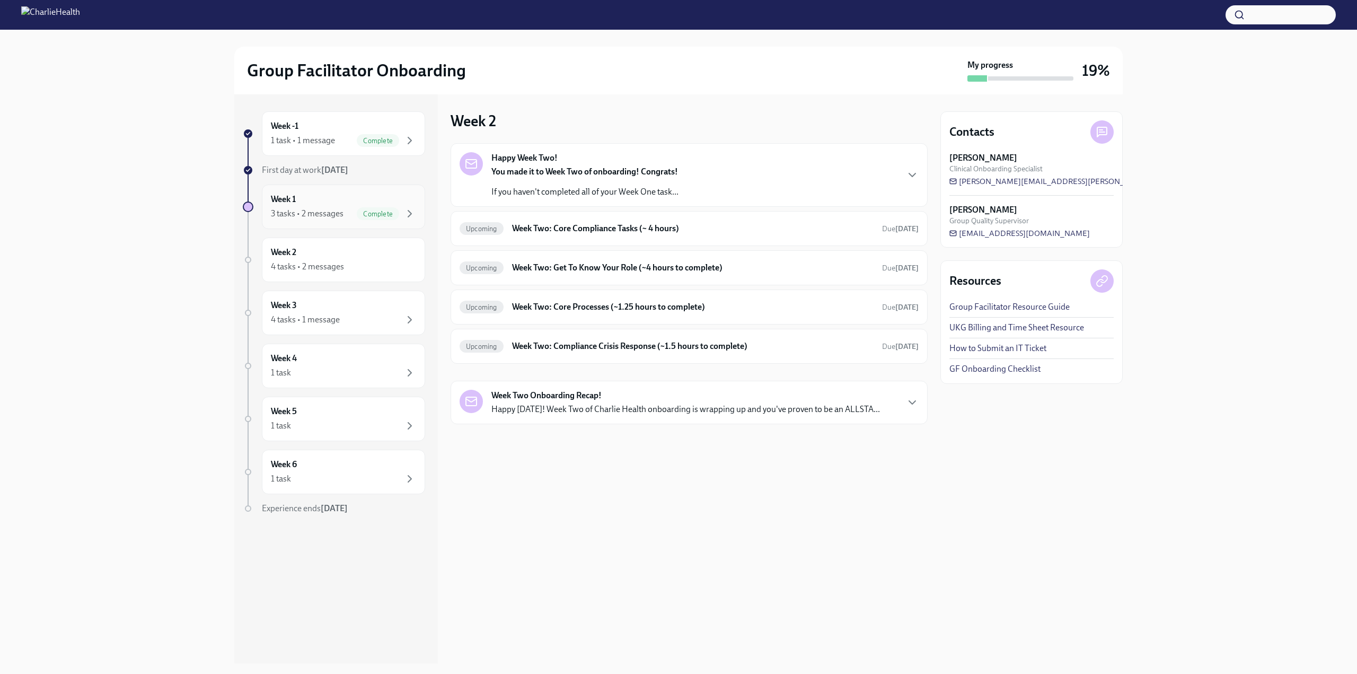
click at [328, 212] on div "3 tasks • 2 messages" at bounding box center [307, 214] width 73 height 12
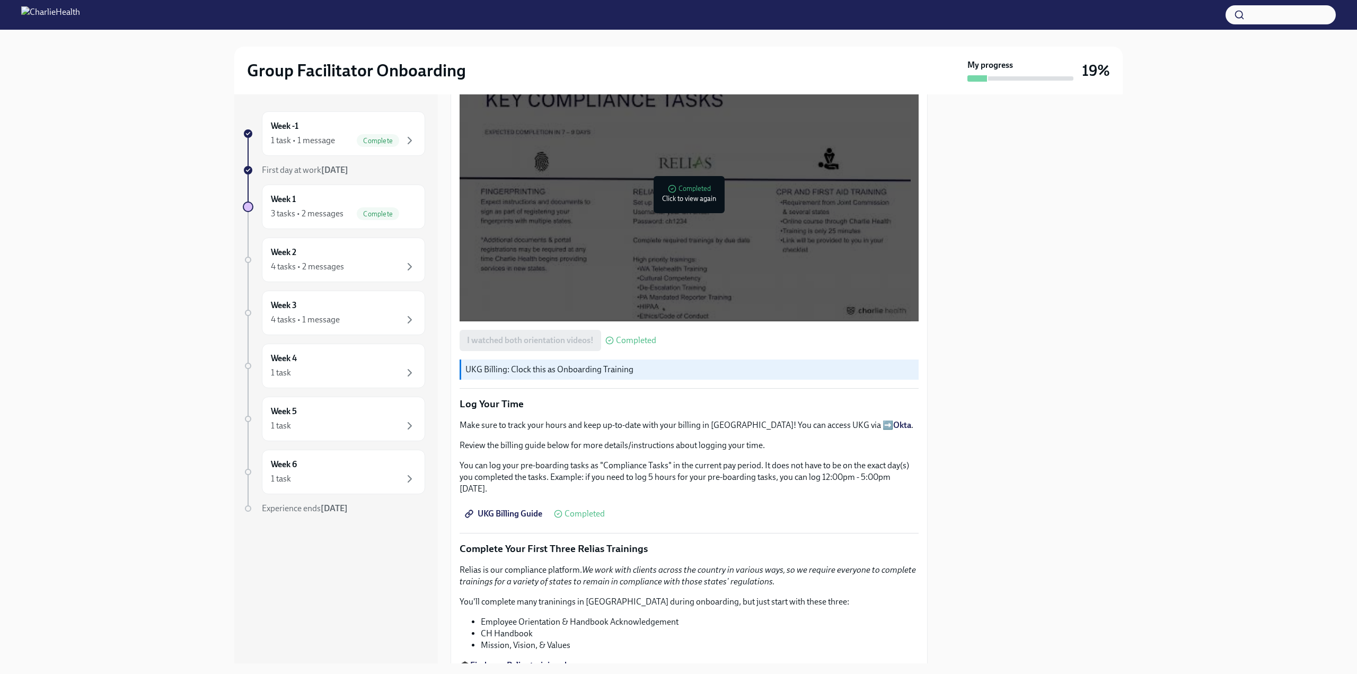
scroll to position [908, 0]
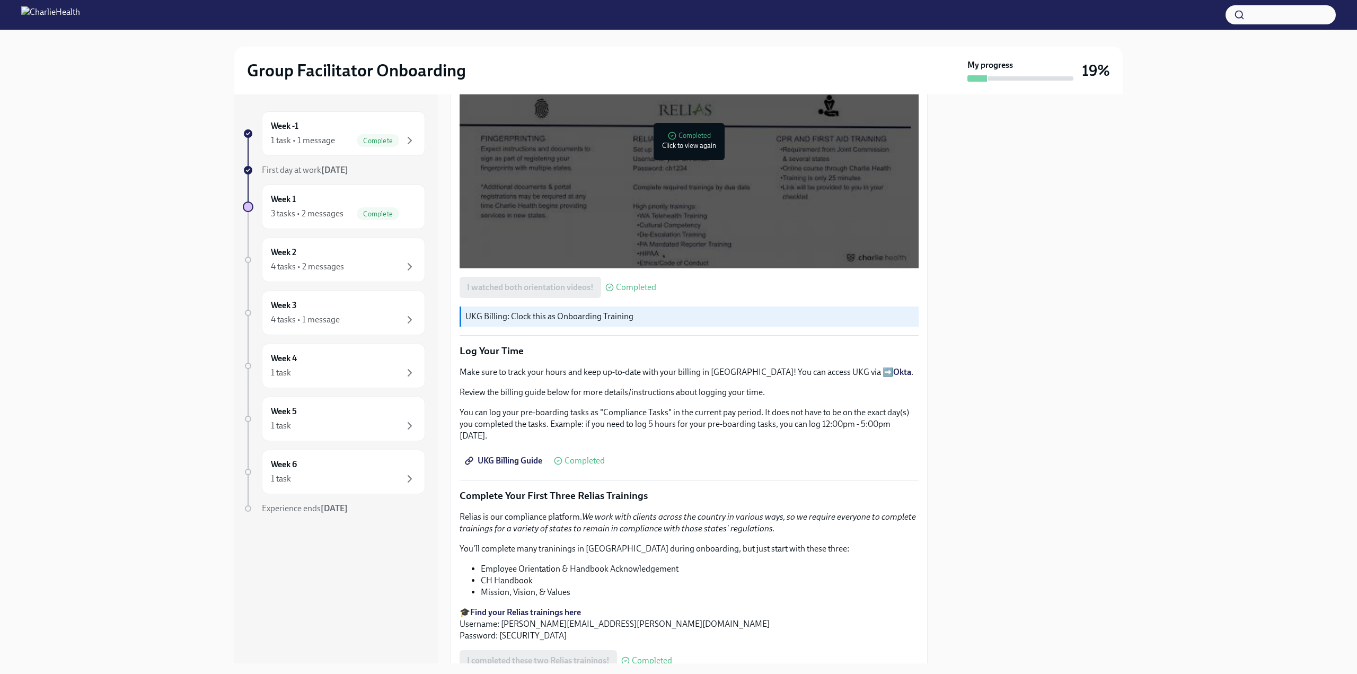
click at [520, 458] on span "UKG Billing Guide" at bounding box center [504, 460] width 75 height 11
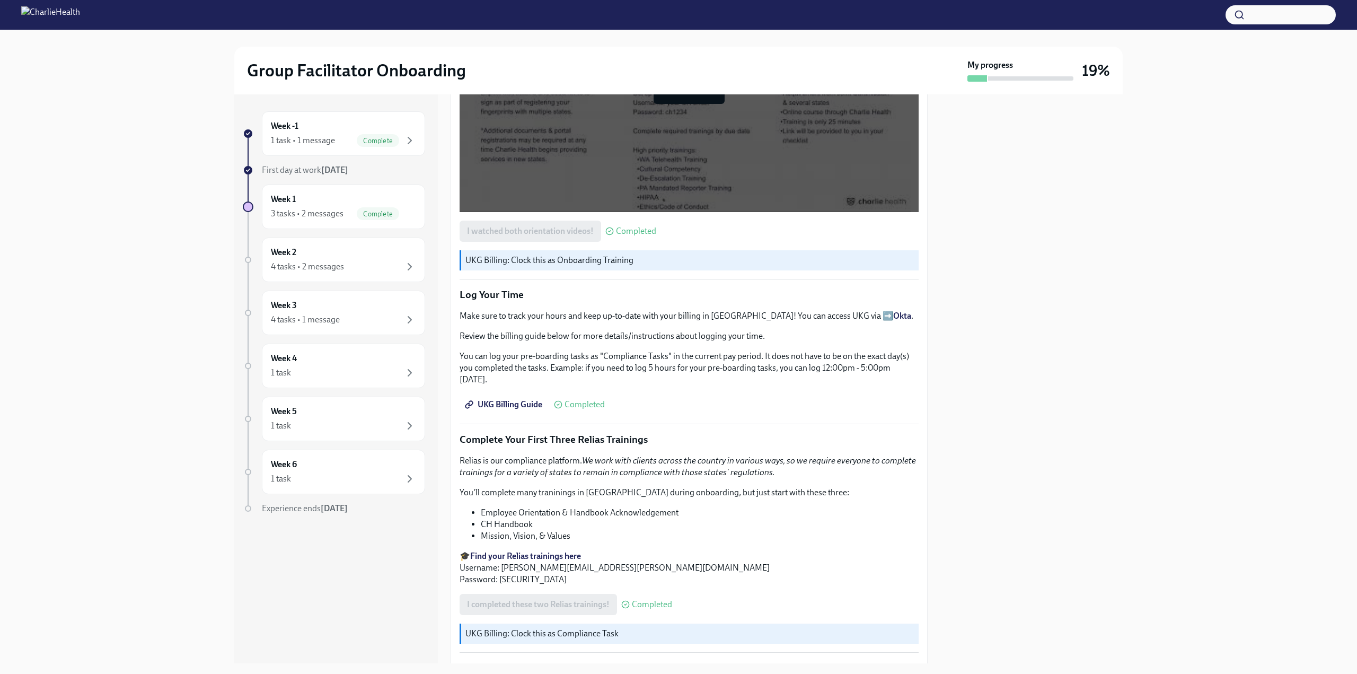
scroll to position [991, 0]
